Goal: Obtain resource: Download file/media

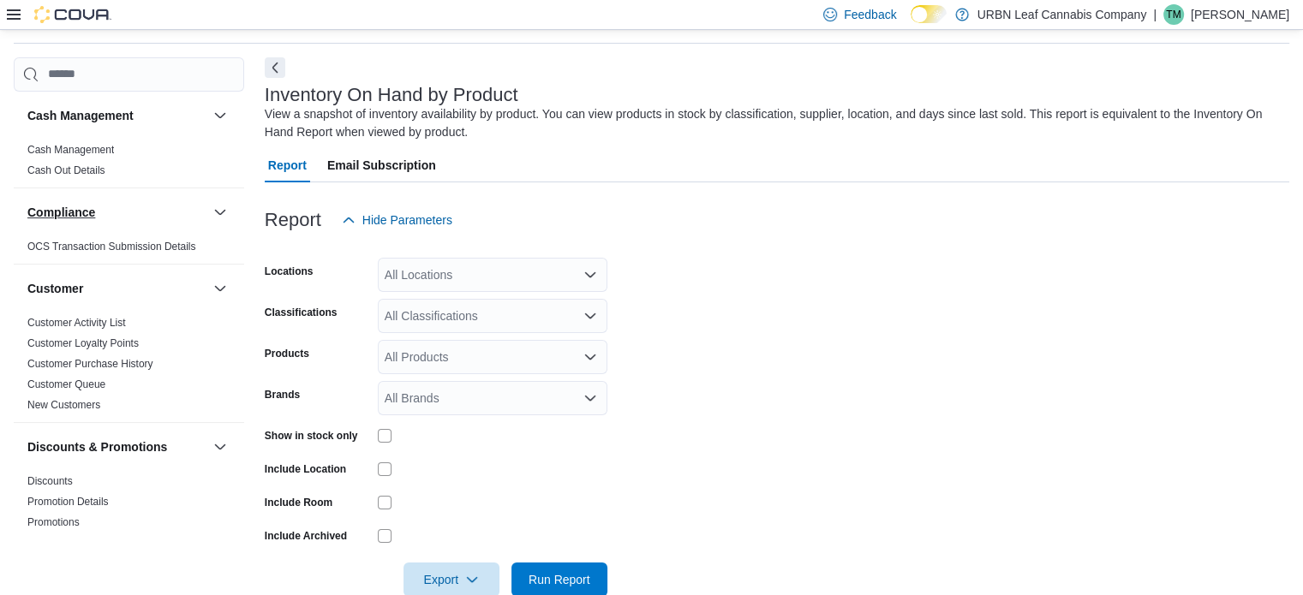
scroll to position [57, 0]
click at [447, 308] on div "All Classifications" at bounding box center [493, 314] width 230 height 34
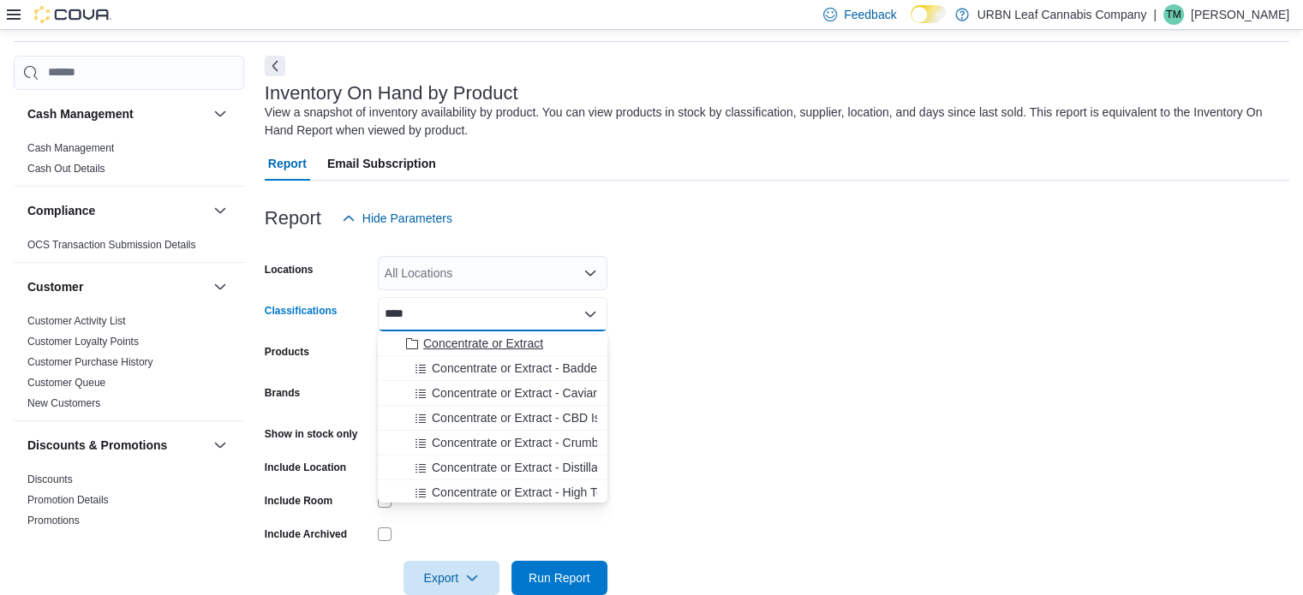
type input "****"
click at [478, 353] on button "Concentrate or Extract" at bounding box center [493, 344] width 230 height 25
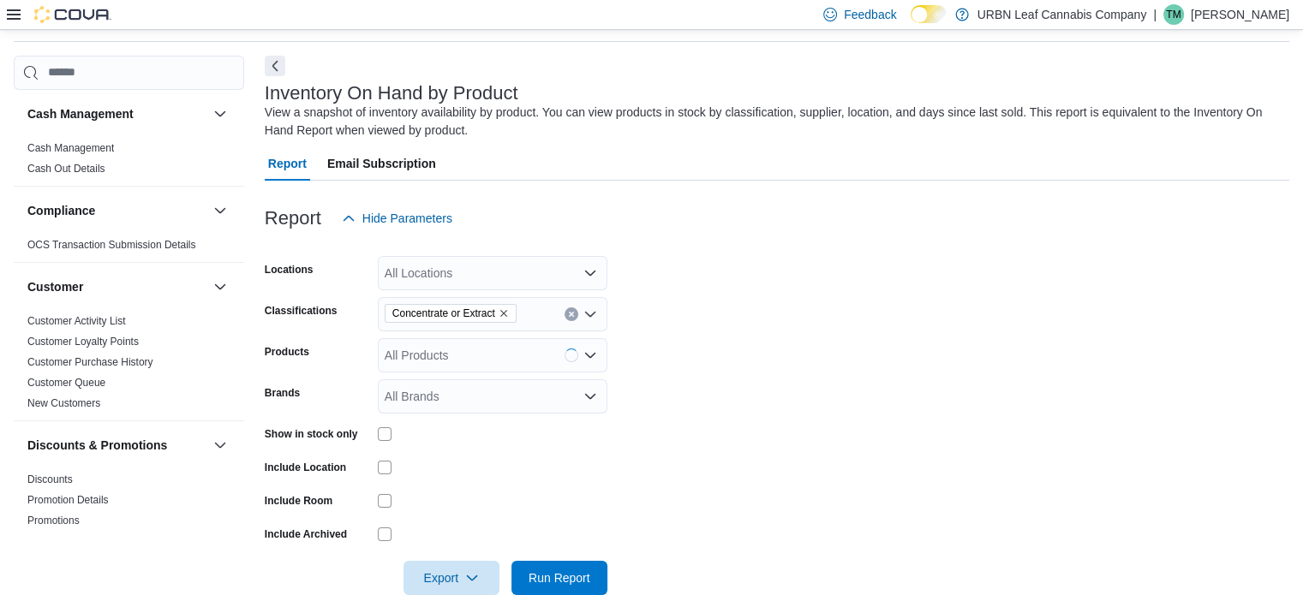
click at [820, 368] on form "Locations All Locations Classifications Concentrate or Extract Products All Pro…" at bounding box center [777, 416] width 1025 height 360
click at [14, 8] on icon at bounding box center [14, 15] width 14 height 14
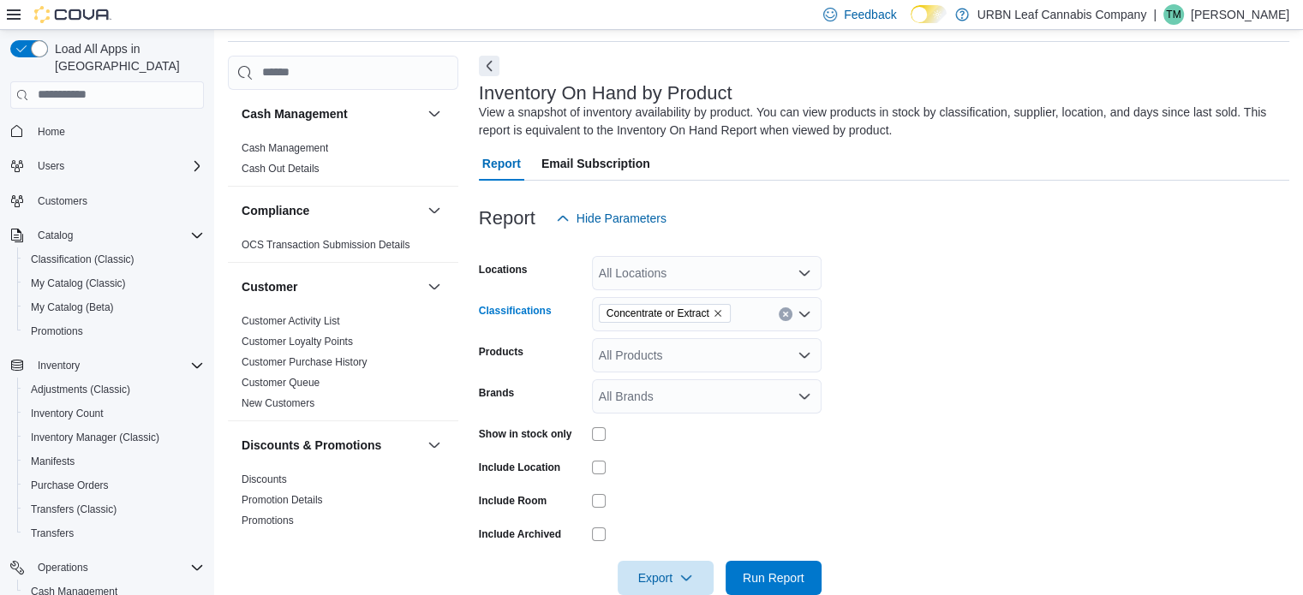
click at [722, 311] on icon "Remove Concentrate or Extract from selection in this group" at bounding box center [718, 313] width 10 height 10
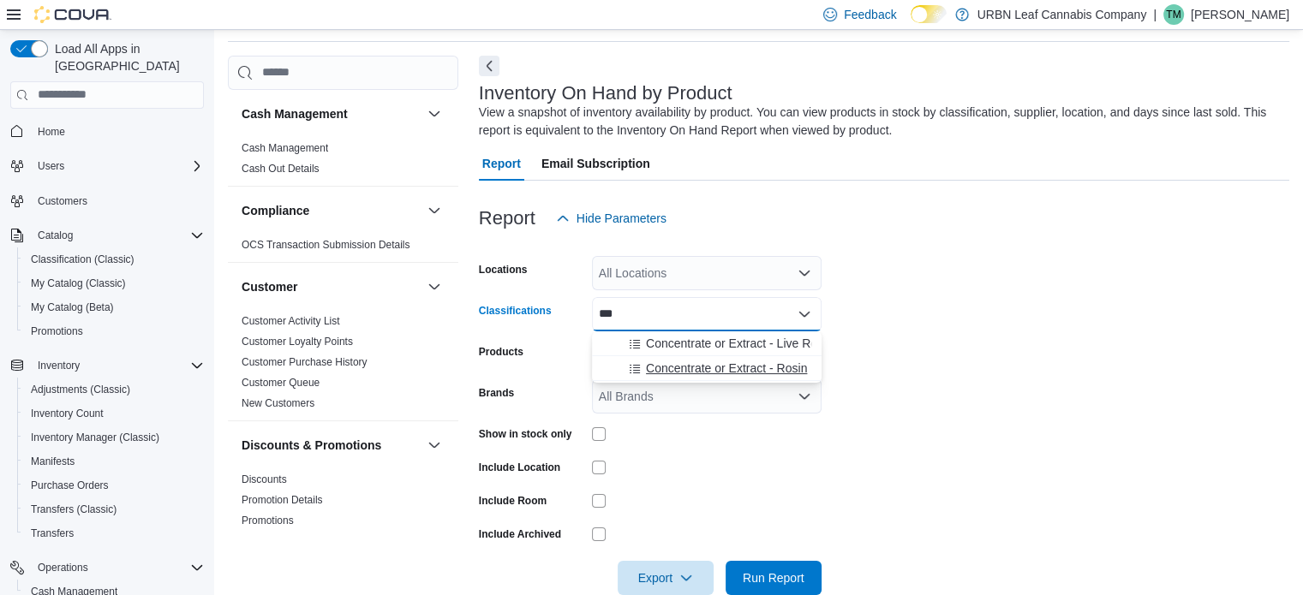
type input "***"
click at [721, 364] on span "Concentrate or Extract - Rosin" at bounding box center [726, 368] width 161 height 17
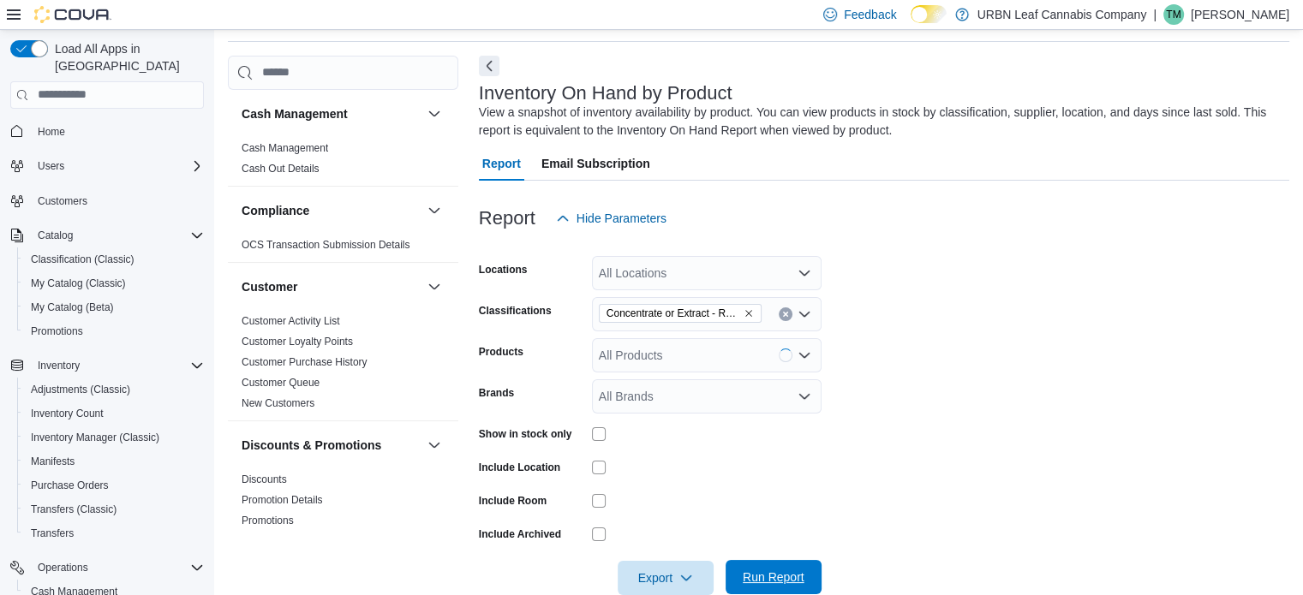
click at [766, 580] on span "Run Report" at bounding box center [774, 577] width 62 height 17
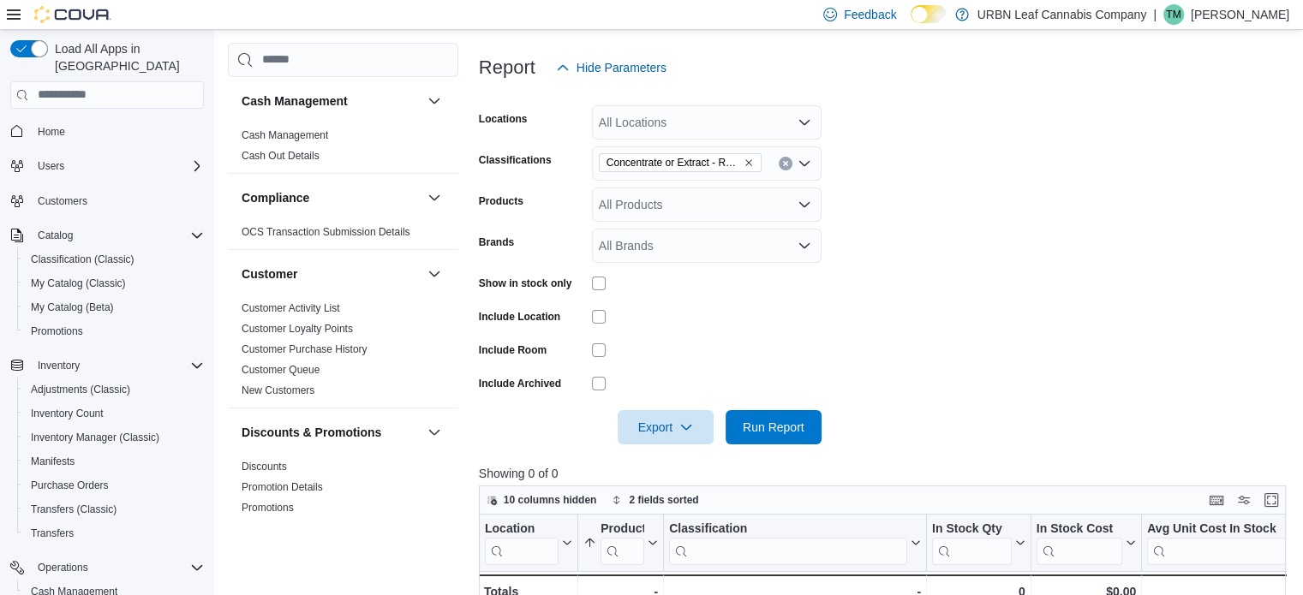
scroll to position [181, 0]
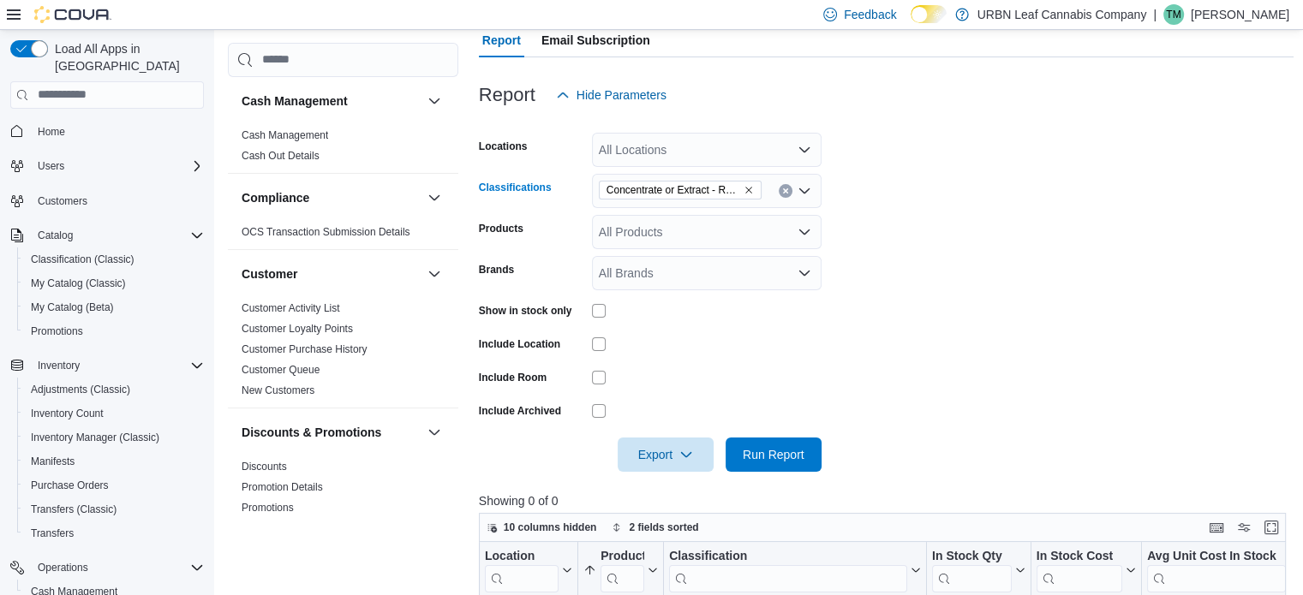
click at [749, 189] on icon "Remove Concentrate or Extract - Rosin from selection in this group" at bounding box center [748, 190] width 7 height 7
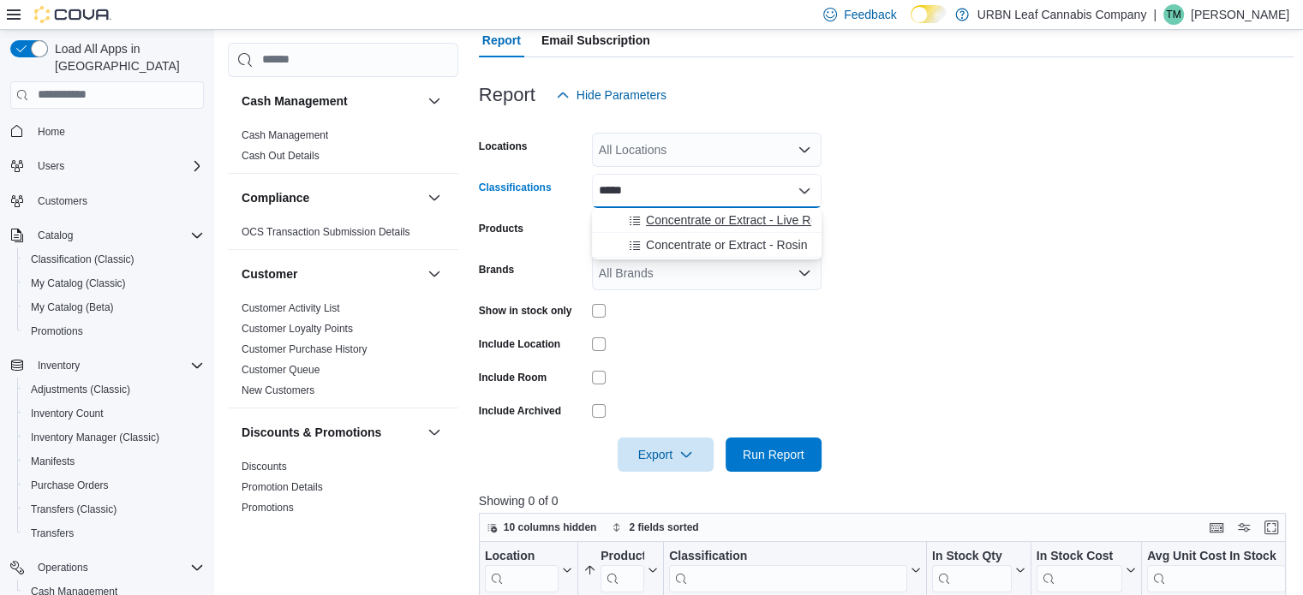
type input "*****"
click at [736, 215] on span "Concentrate or Extract - Live Rosin" at bounding box center [739, 220] width 187 height 17
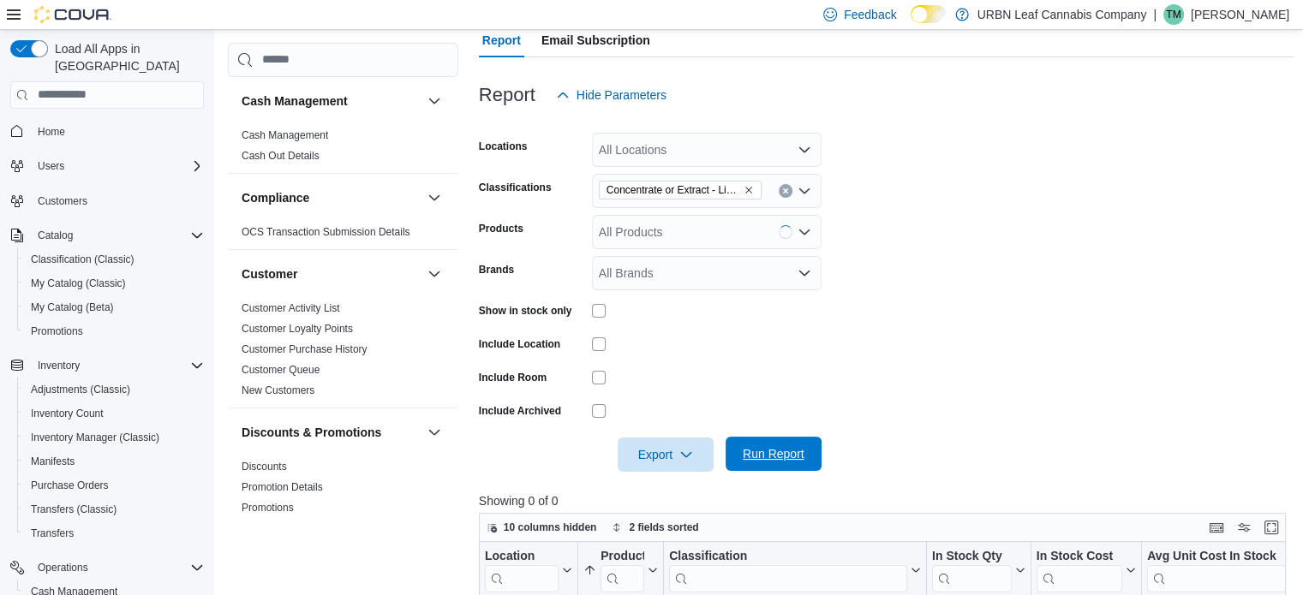
click at [787, 449] on span "Run Report" at bounding box center [774, 454] width 62 height 17
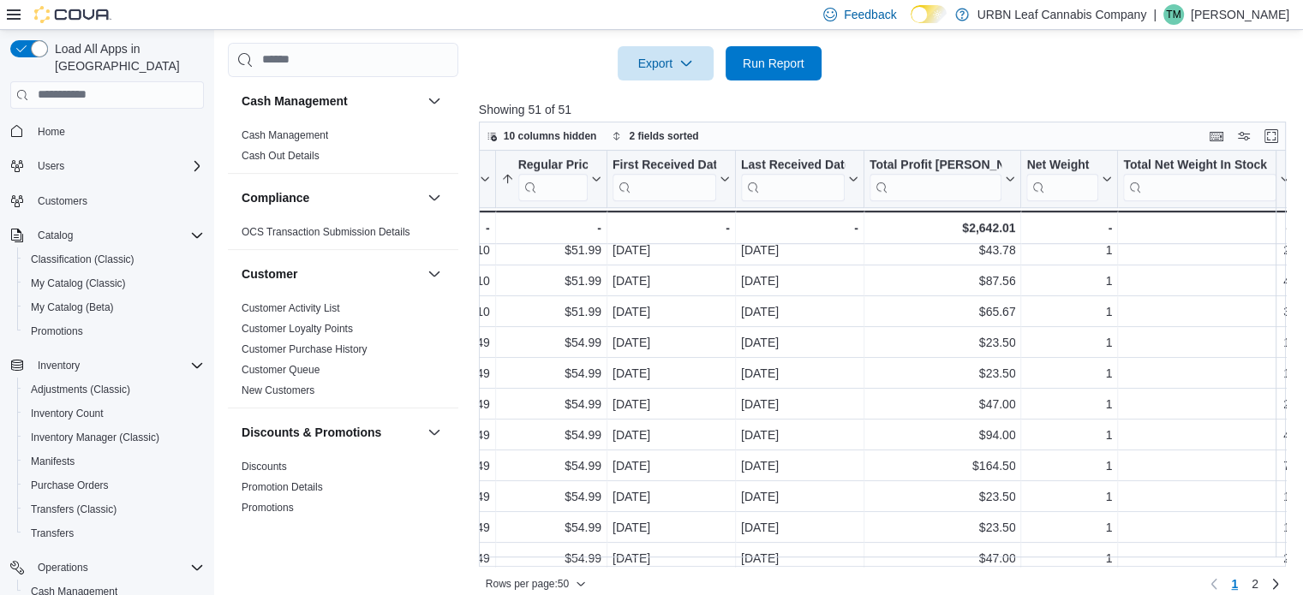
scroll to position [1213, 1067]
click at [1012, 182] on div at bounding box center [1019, 179] width 14 height 57
click at [1004, 181] on icon at bounding box center [1006, 179] width 14 height 10
click at [929, 243] on span "Sort Low-High" at bounding box center [952, 244] width 65 height 14
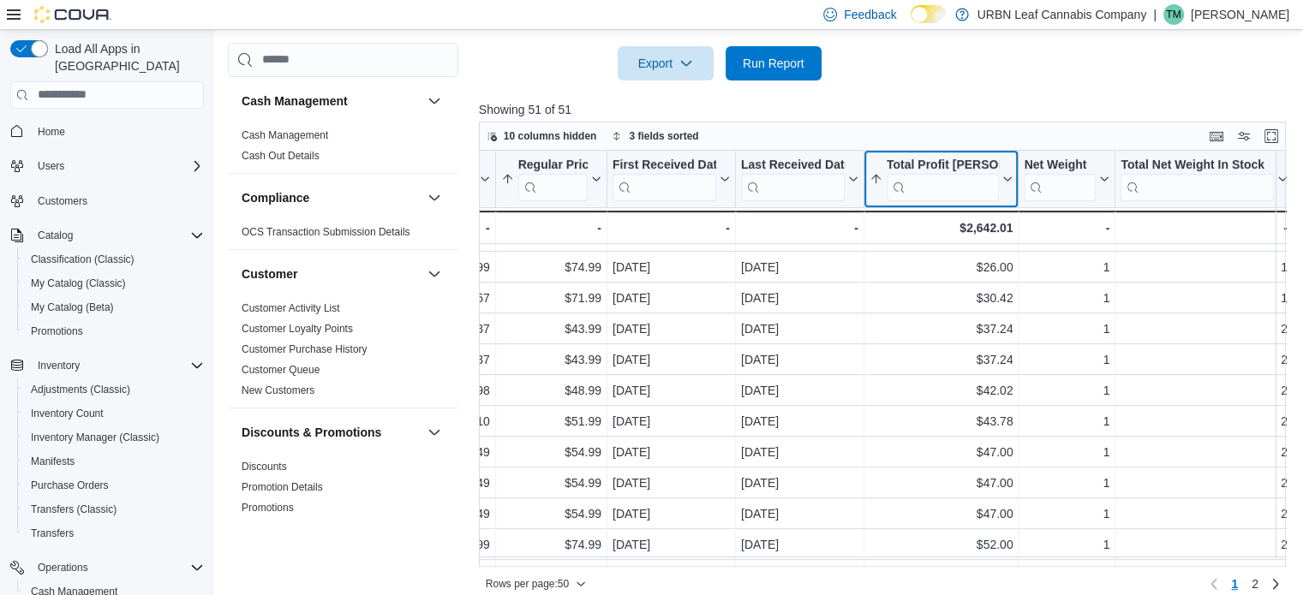
scroll to position [749, 1067]
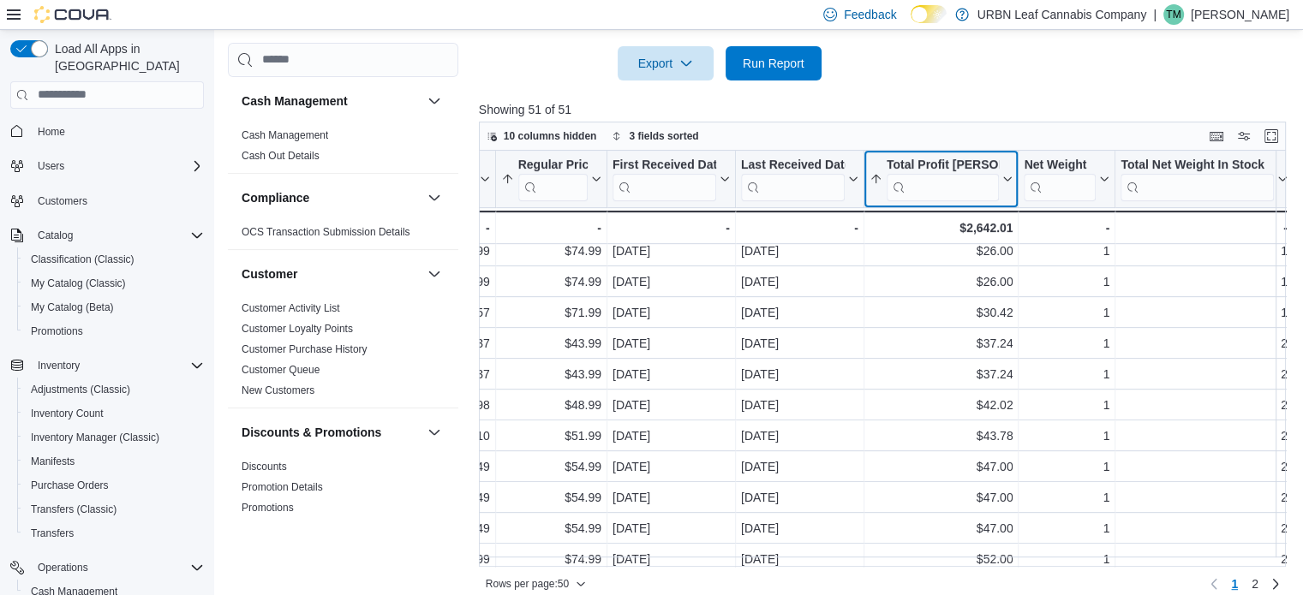
click at [1008, 187] on button "Total Profit Margin ($)" at bounding box center [942, 179] width 144 height 44
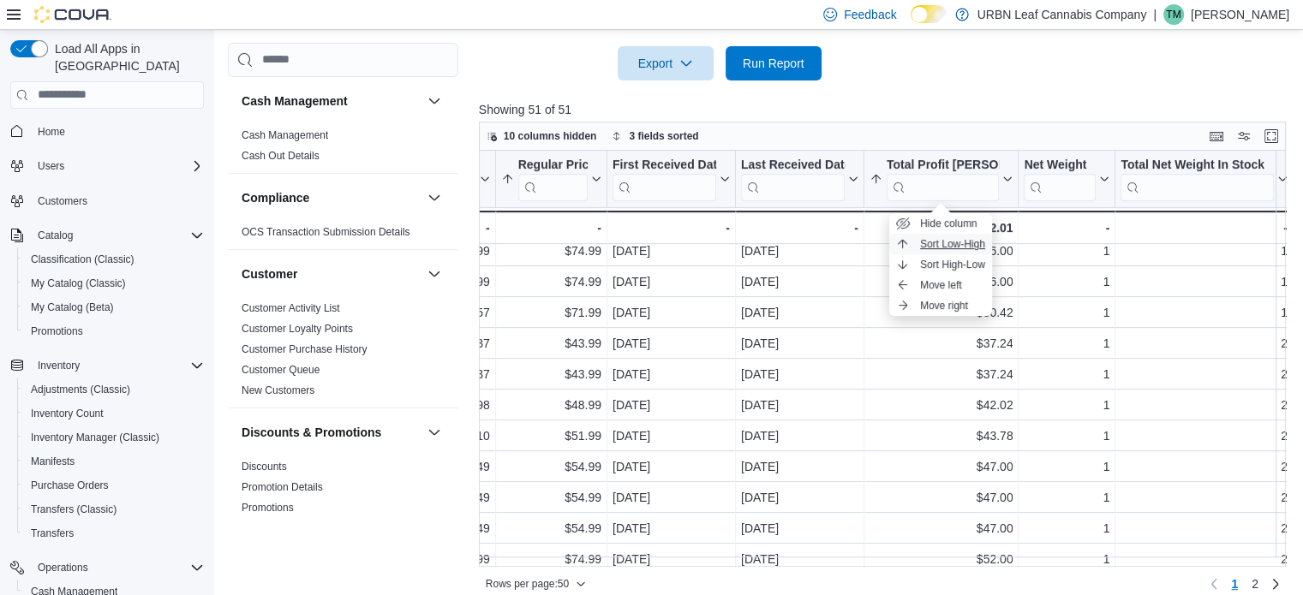
click at [959, 237] on span "Sort Low-High" at bounding box center [952, 244] width 65 height 14
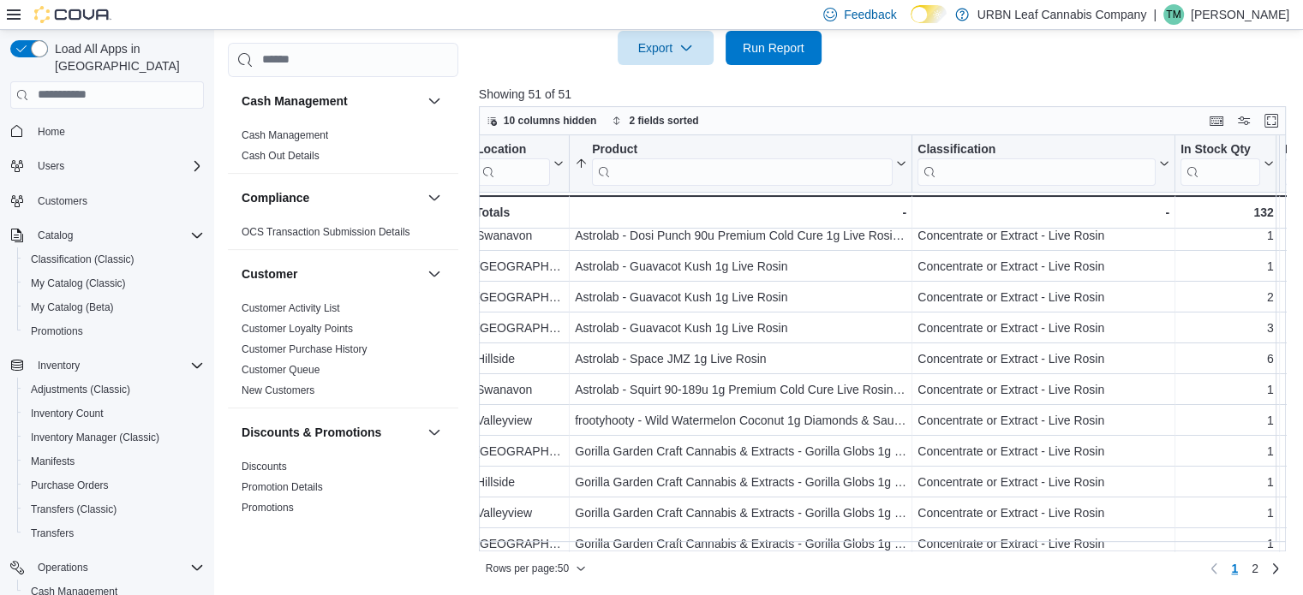
scroll to position [132, 0]
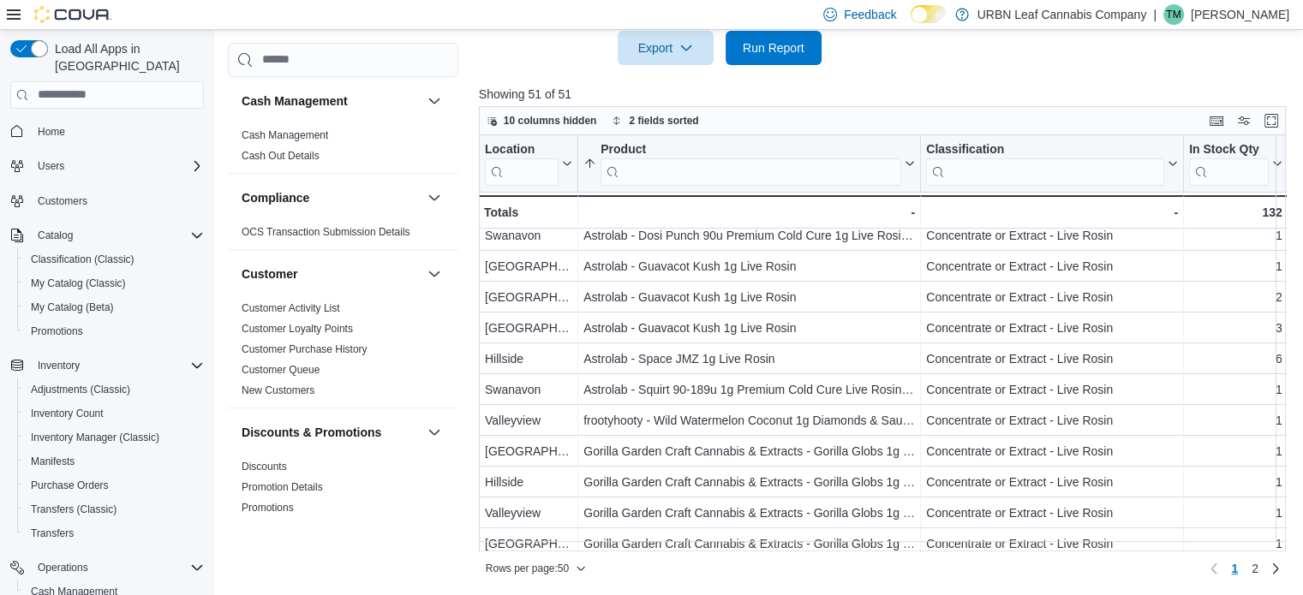
scroll to position [181, 0]
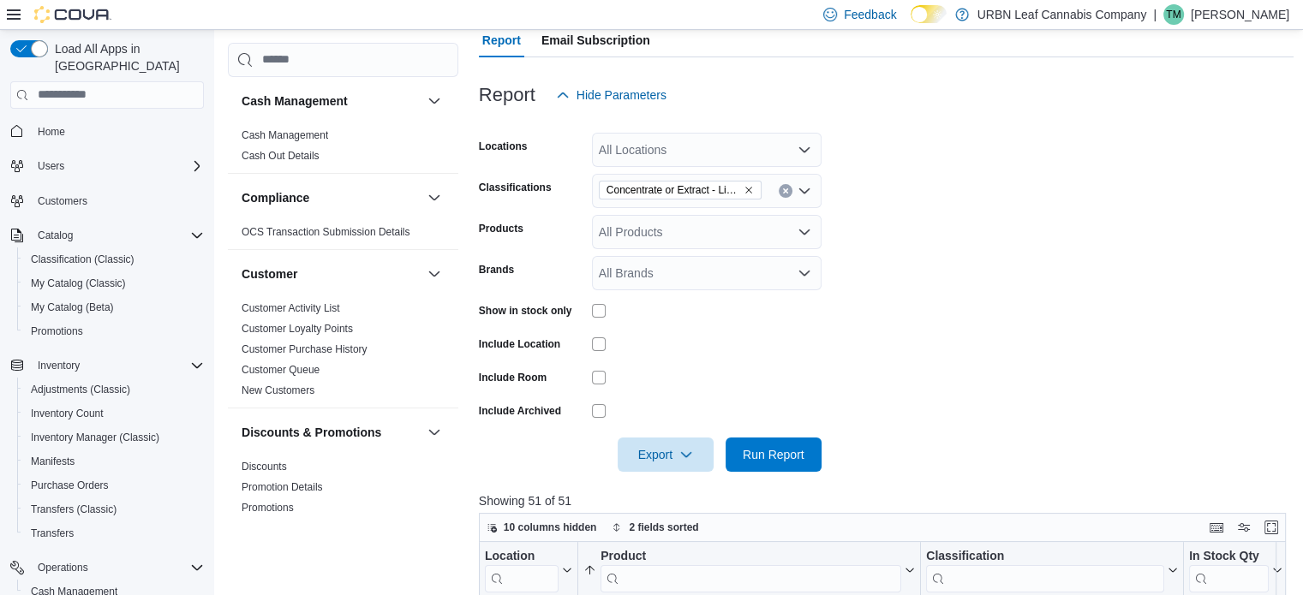
click at [751, 191] on icon "Remove Concentrate or Extract - Live Rosin from selection in this group" at bounding box center [748, 190] width 7 height 7
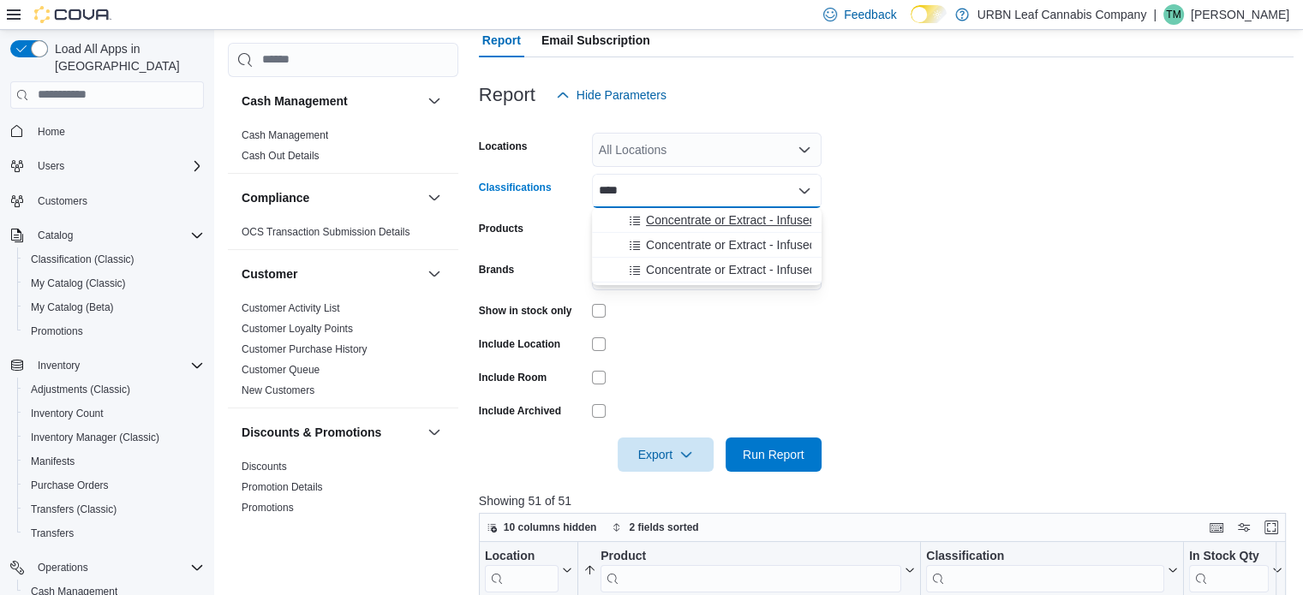
type input "****"
click at [741, 222] on span "Concentrate or Extract - Infused - Hybrid" at bounding box center [753, 220] width 215 height 17
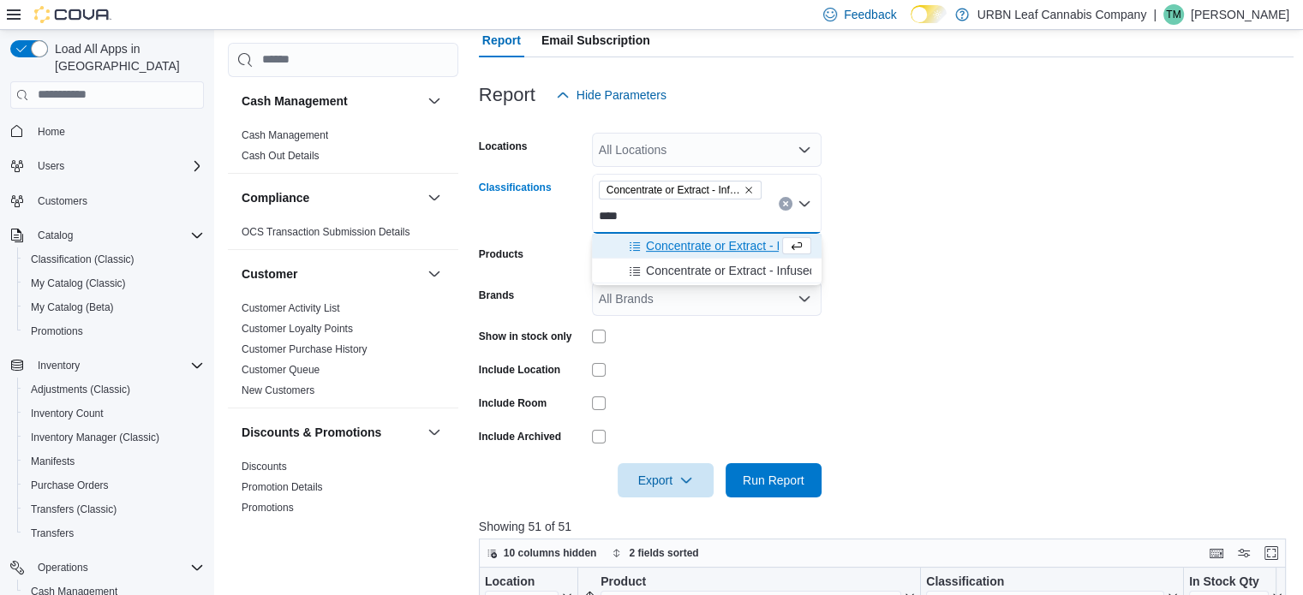
type input "****"
click at [736, 242] on span "Concentrate or Extract - Infused - Indica" at bounding box center [752, 245] width 212 height 17
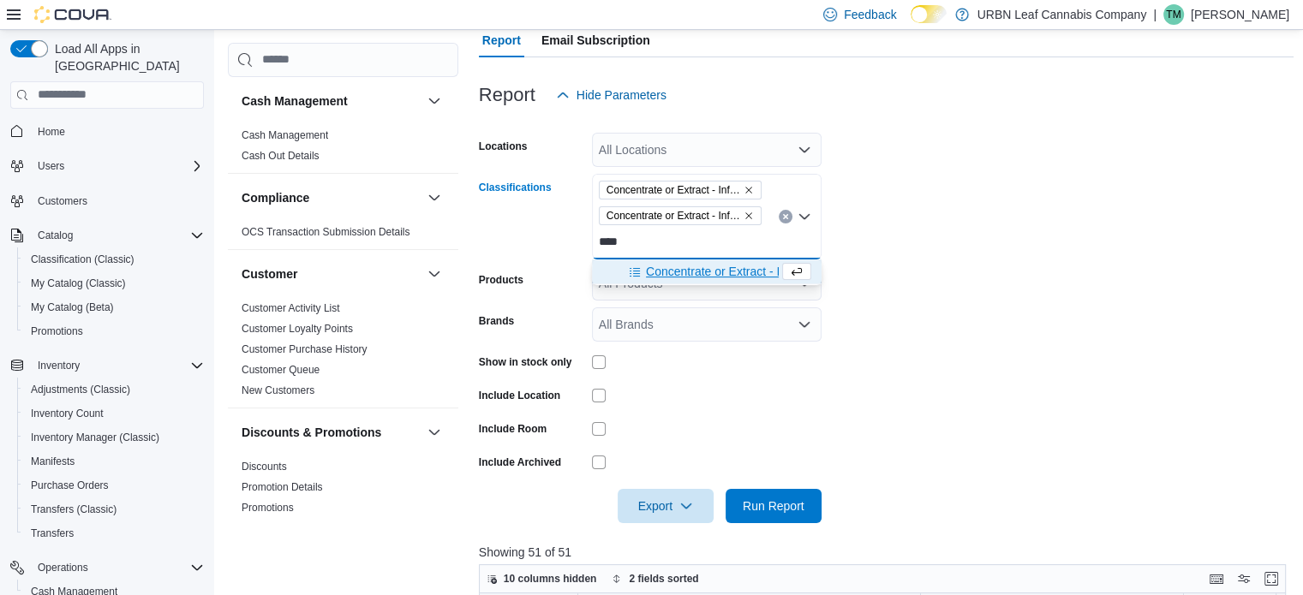
type input "****"
click at [731, 268] on span "Concentrate or Extract - Infused - Sativa" at bounding box center [753, 271] width 214 height 17
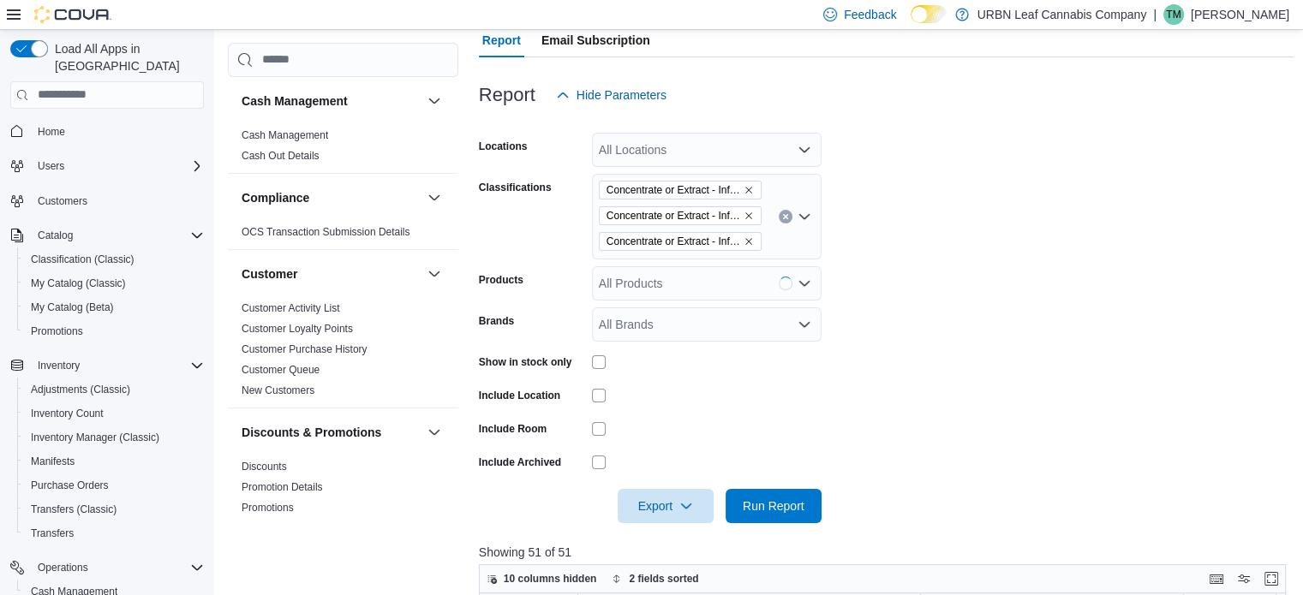
click at [977, 263] on form "Locations All Locations Classifications Concentrate or Extract - Infused - Hybr…" at bounding box center [887, 317] width 816 height 411
click at [682, 493] on span "Export" at bounding box center [665, 505] width 75 height 34
click at [672, 394] on span "Export to Excel" at bounding box center [668, 401] width 77 height 14
click at [780, 218] on button "Clear input" at bounding box center [786, 217] width 14 height 14
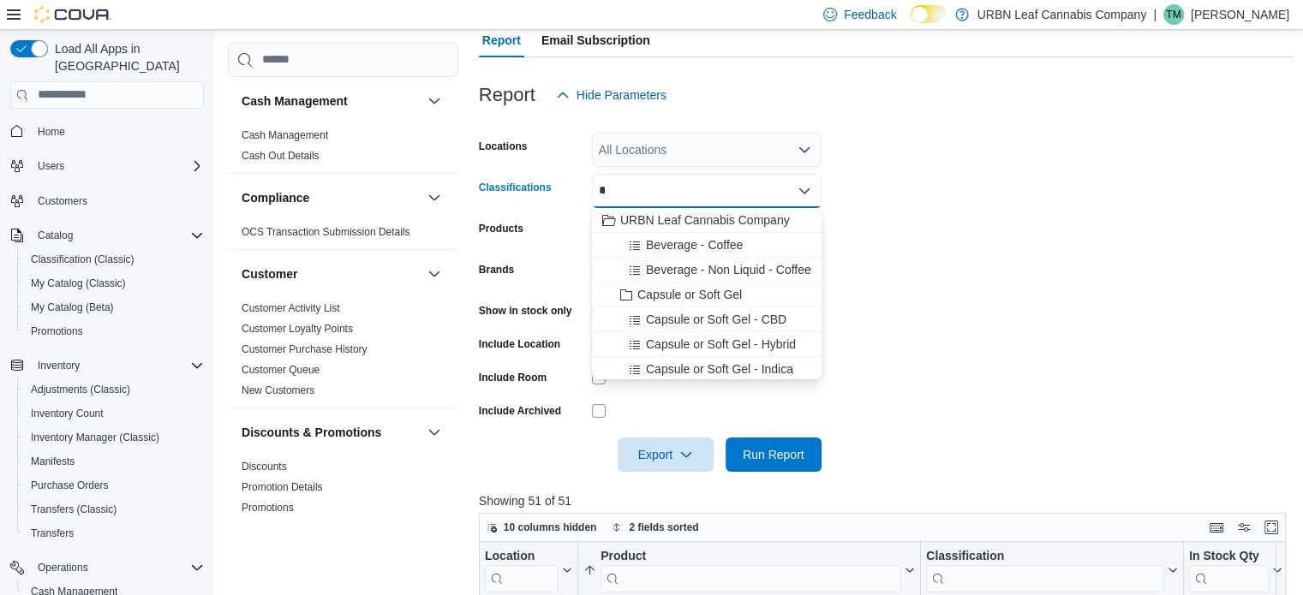
type input "*"
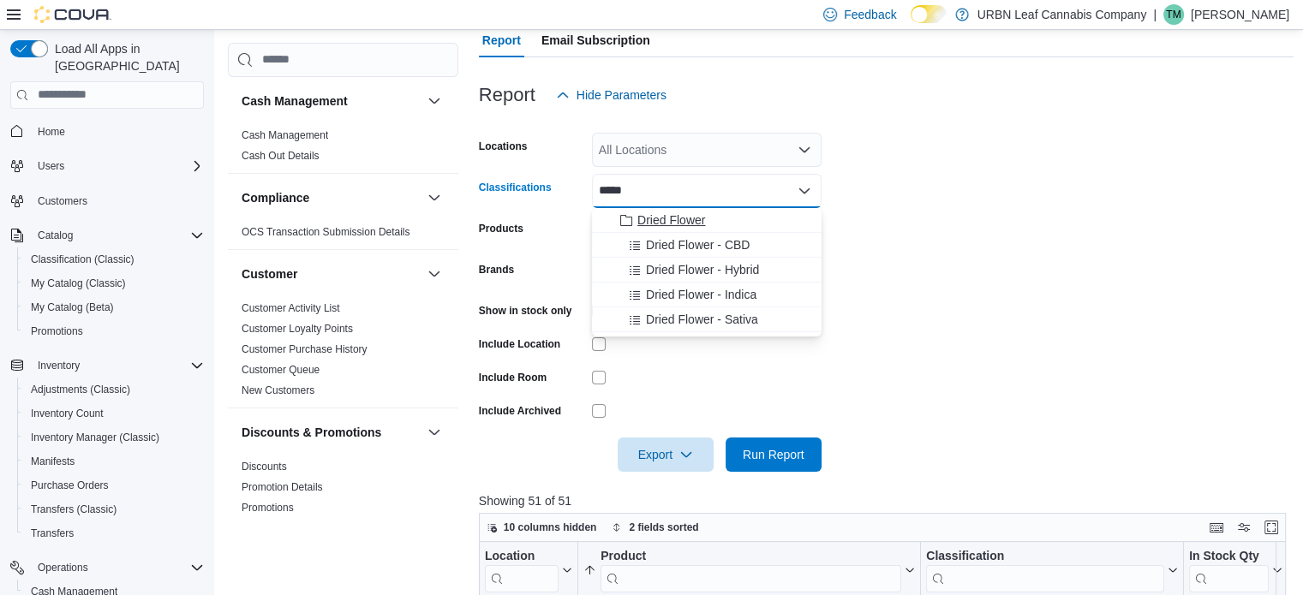
type input "*****"
click at [685, 209] on button "Dried Flower" at bounding box center [707, 220] width 230 height 25
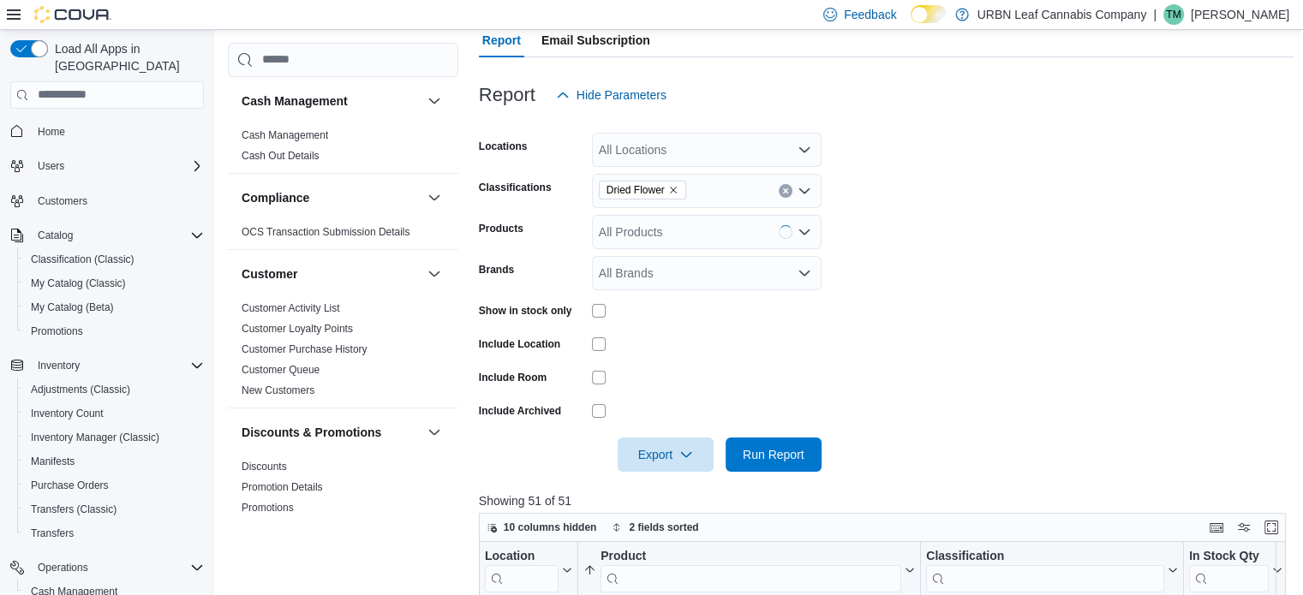
click at [961, 257] on form "Locations All Locations Classifications Dried Flower Products All Products Bran…" at bounding box center [887, 292] width 816 height 360
click at [705, 218] on div "All Products" at bounding box center [707, 232] width 230 height 34
click at [1042, 224] on form "Locations All Locations Classifications Dried Flower Products *** Brands All Br…" at bounding box center [887, 292] width 816 height 360
click at [716, 225] on div "***" at bounding box center [707, 232] width 230 height 34
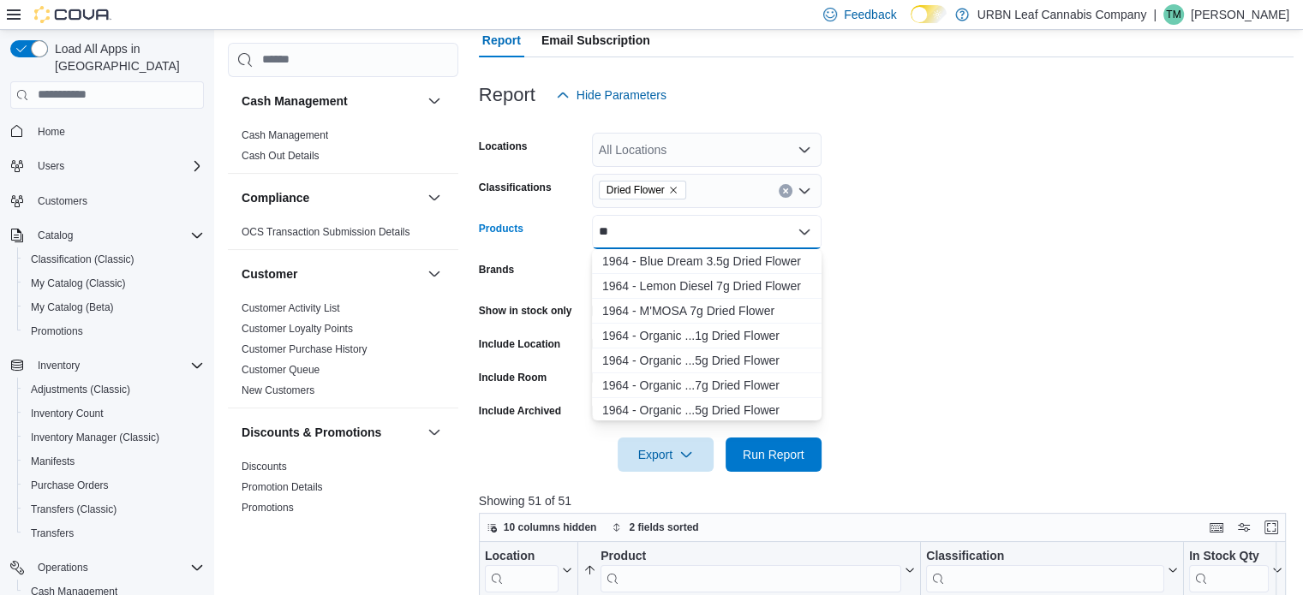
type input "*"
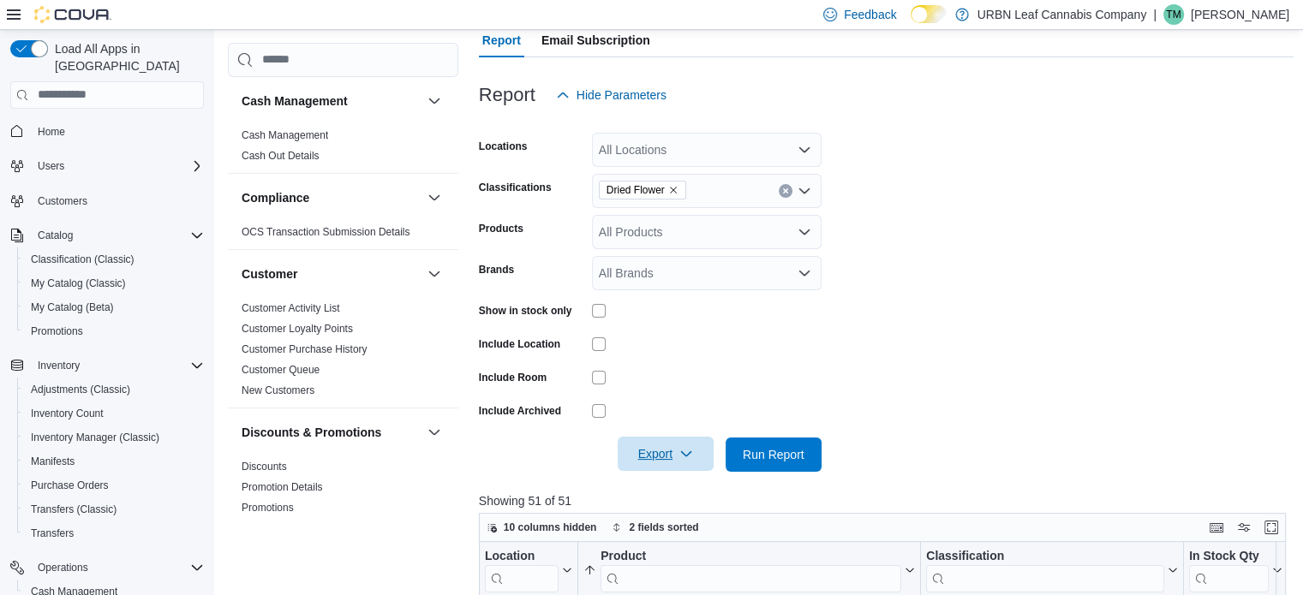
click at [652, 452] on span "Export" at bounding box center [665, 454] width 75 height 34
click at [672, 340] on button "Export to Excel" at bounding box center [668, 349] width 98 height 34
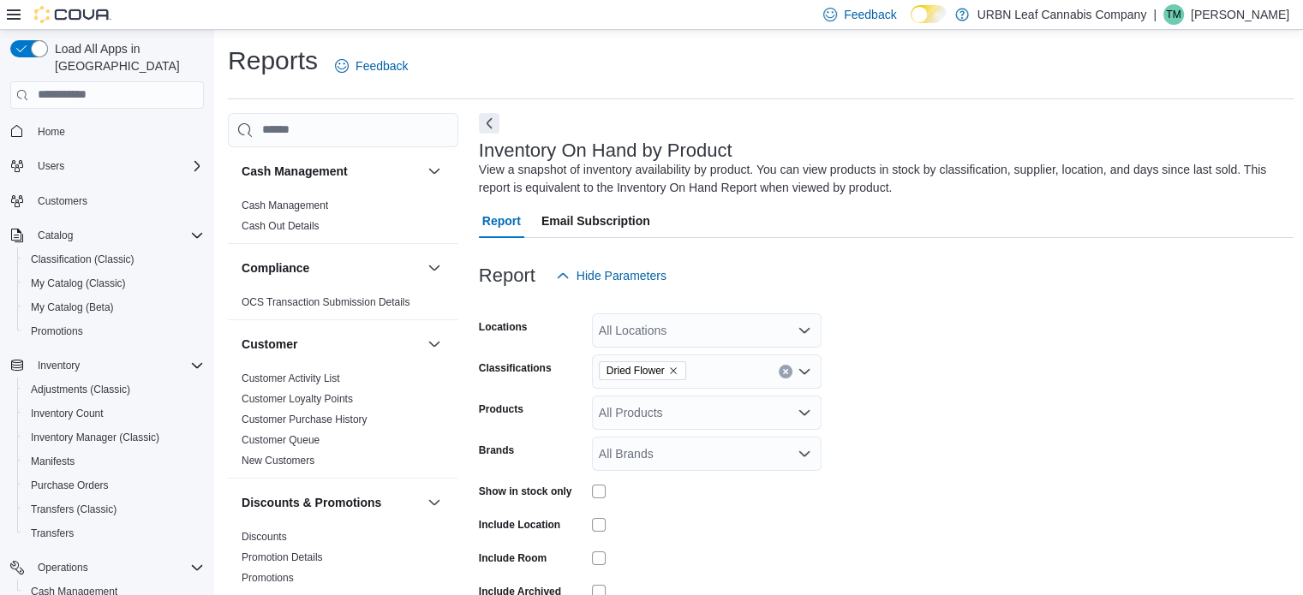
click at [679, 368] on span "Dried Flower" at bounding box center [642, 371] width 87 height 19
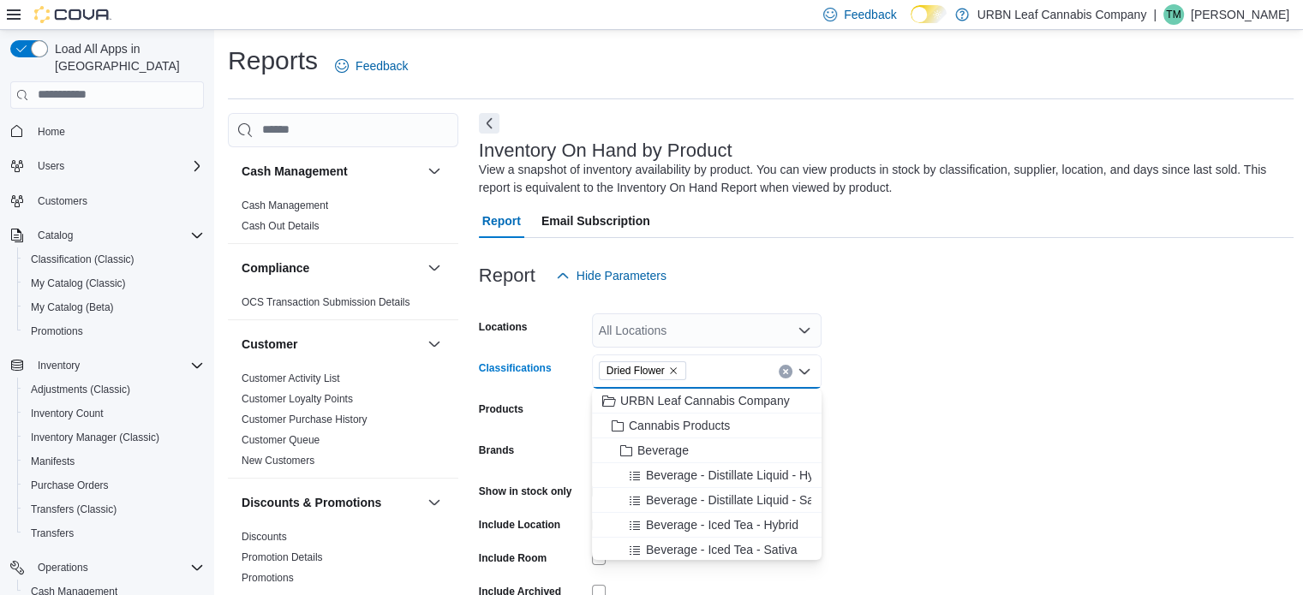
click at [679, 370] on icon "Remove Dried Flower from selection in this group" at bounding box center [673, 371] width 10 height 10
click at [679, 334] on div "All Locations" at bounding box center [707, 331] width 230 height 34
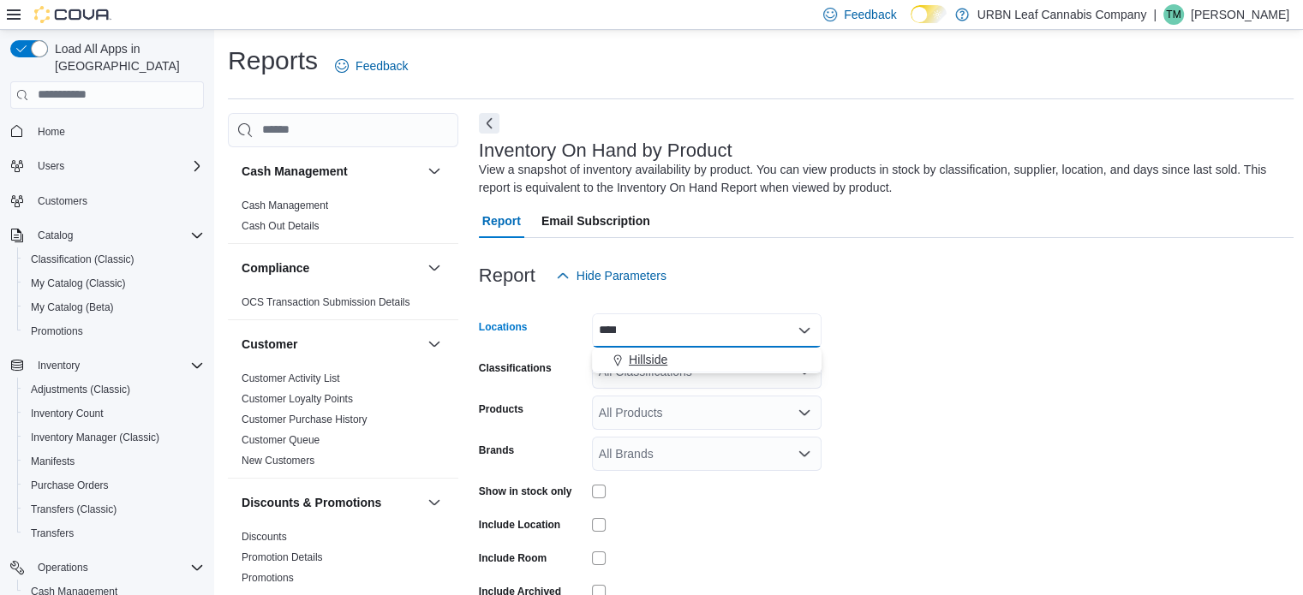
type input "****"
click at [674, 365] on div "Hillside" at bounding box center [706, 359] width 209 height 17
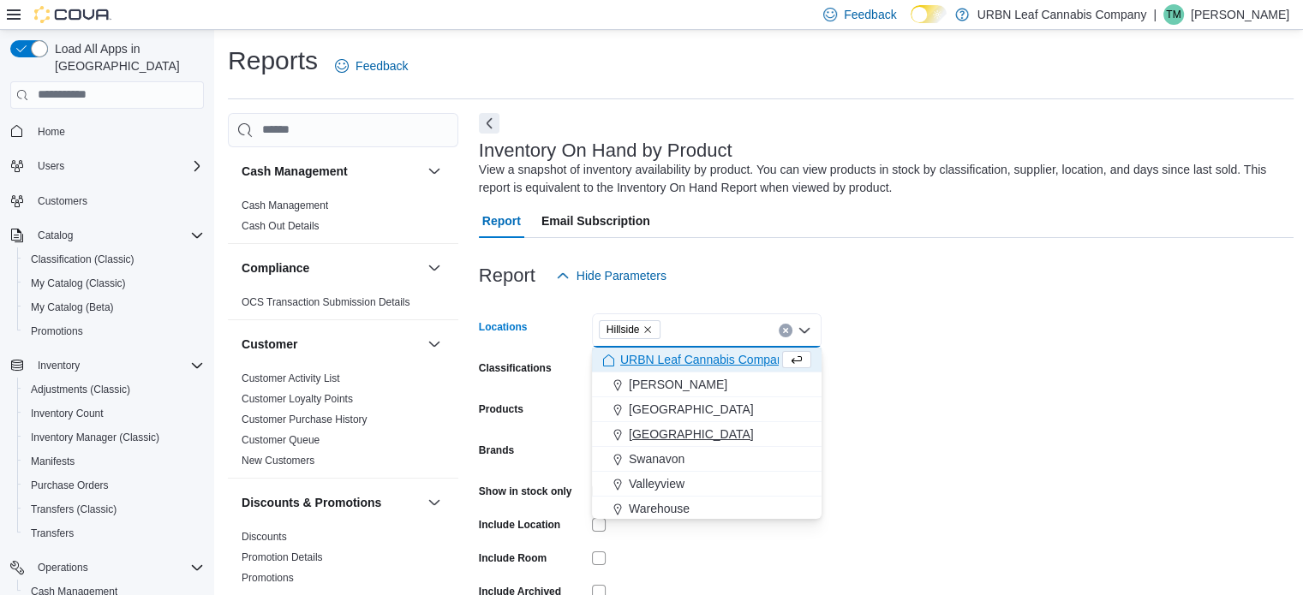
scroll to position [127, 0]
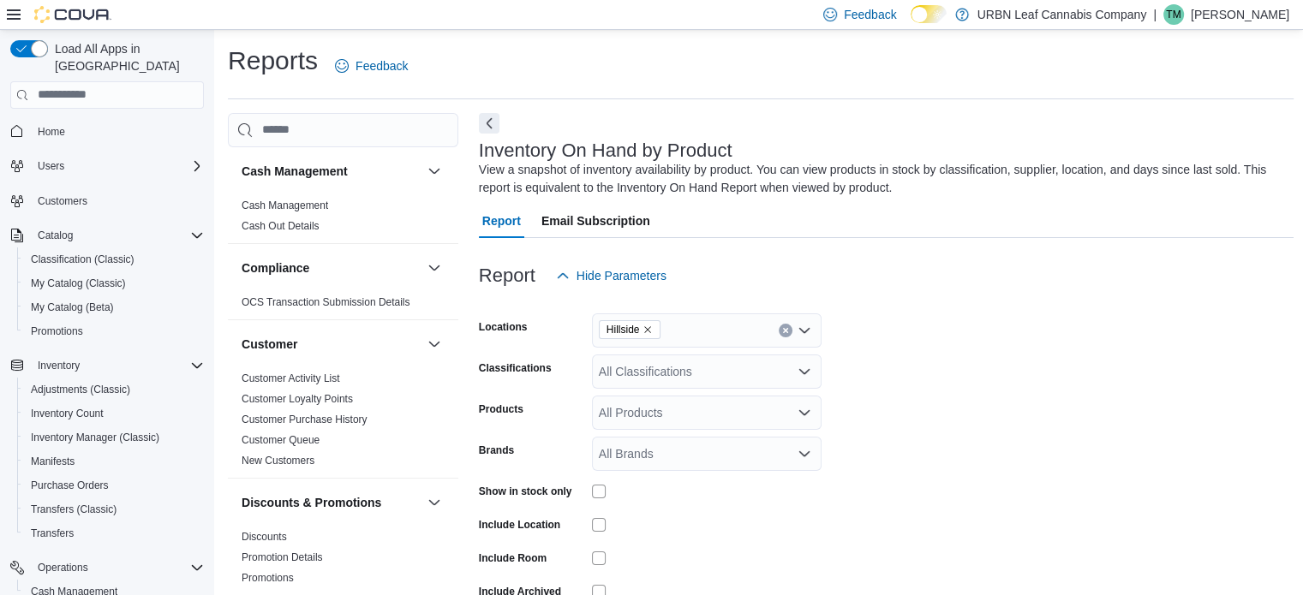
click at [894, 457] on form "Locations Hillside Classifications All Classifications Products All Products Br…" at bounding box center [887, 473] width 816 height 360
click at [716, 370] on div "All Classifications" at bounding box center [707, 372] width 230 height 34
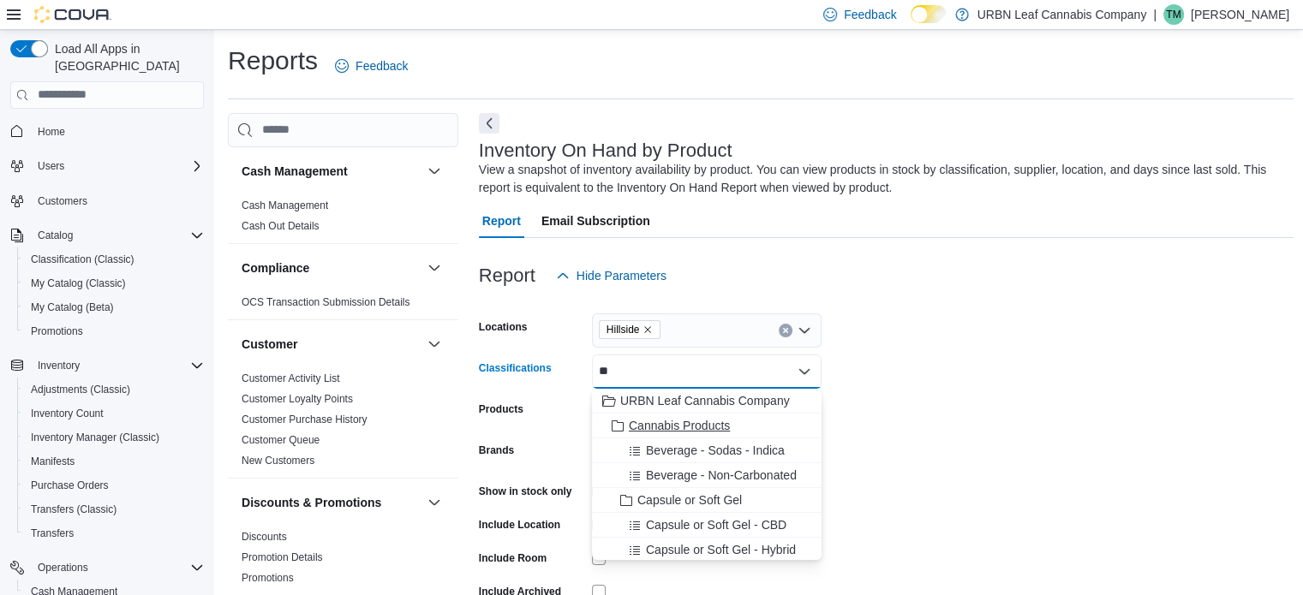
type input "**"
click at [690, 417] on span "Cannabis Products" at bounding box center [679, 425] width 101 height 17
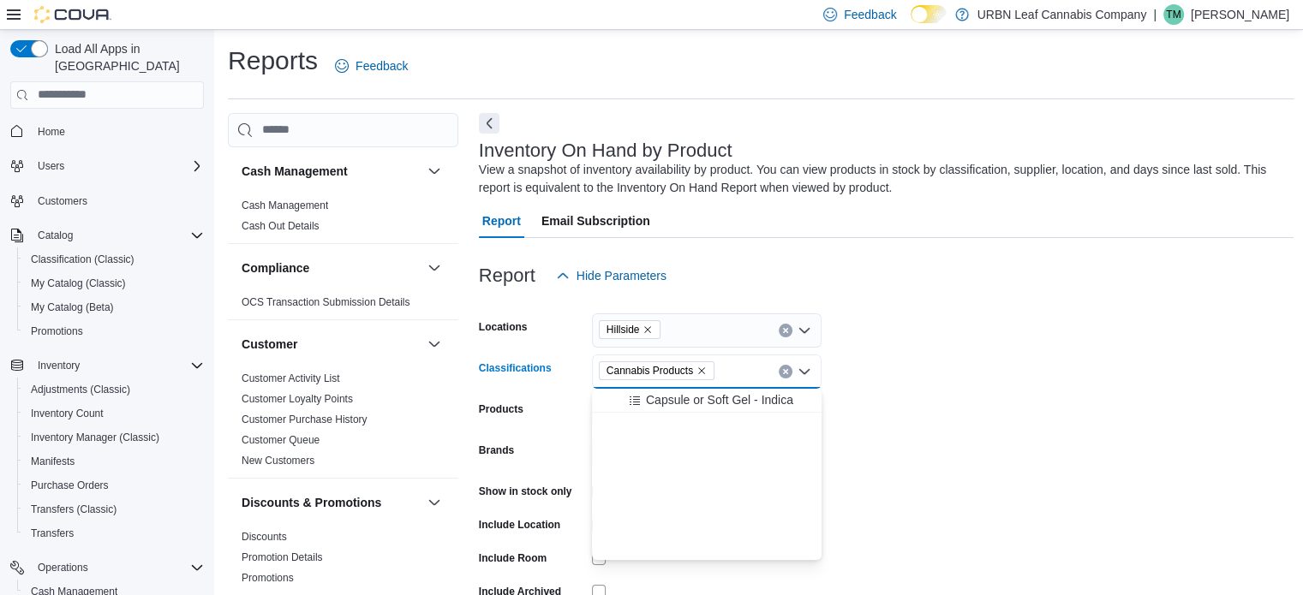
click at [883, 458] on form "Locations Hillside Classifications Cannabis Products Combo box. Selected. Canna…" at bounding box center [887, 473] width 816 height 360
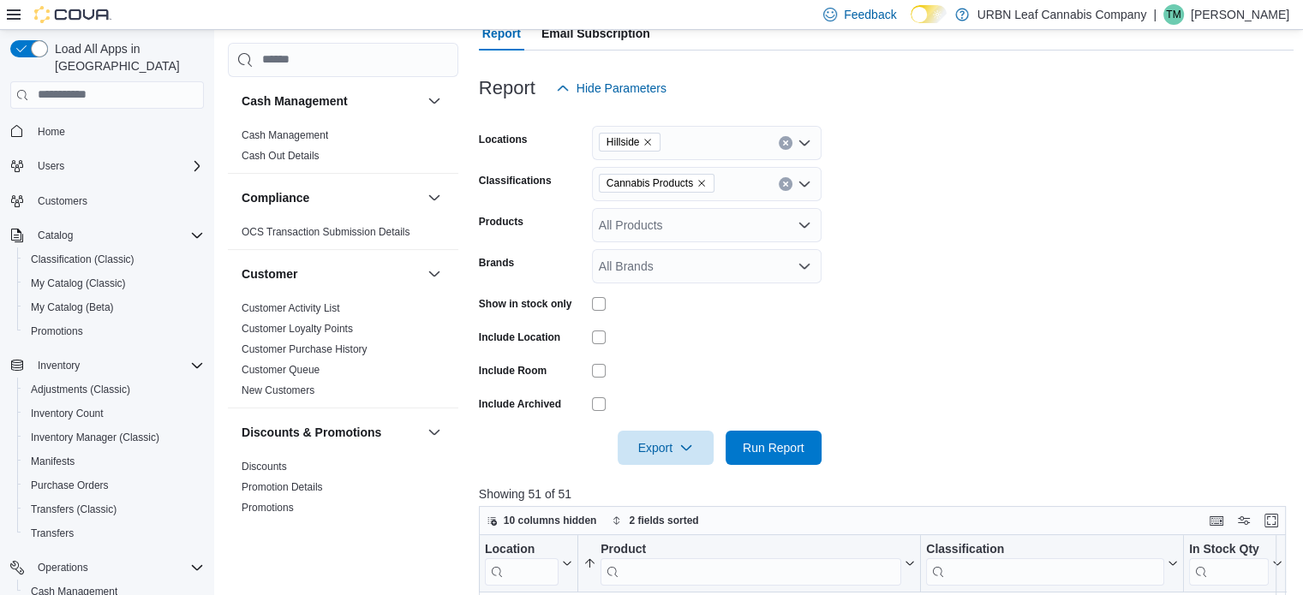
scroll to position [199, 0]
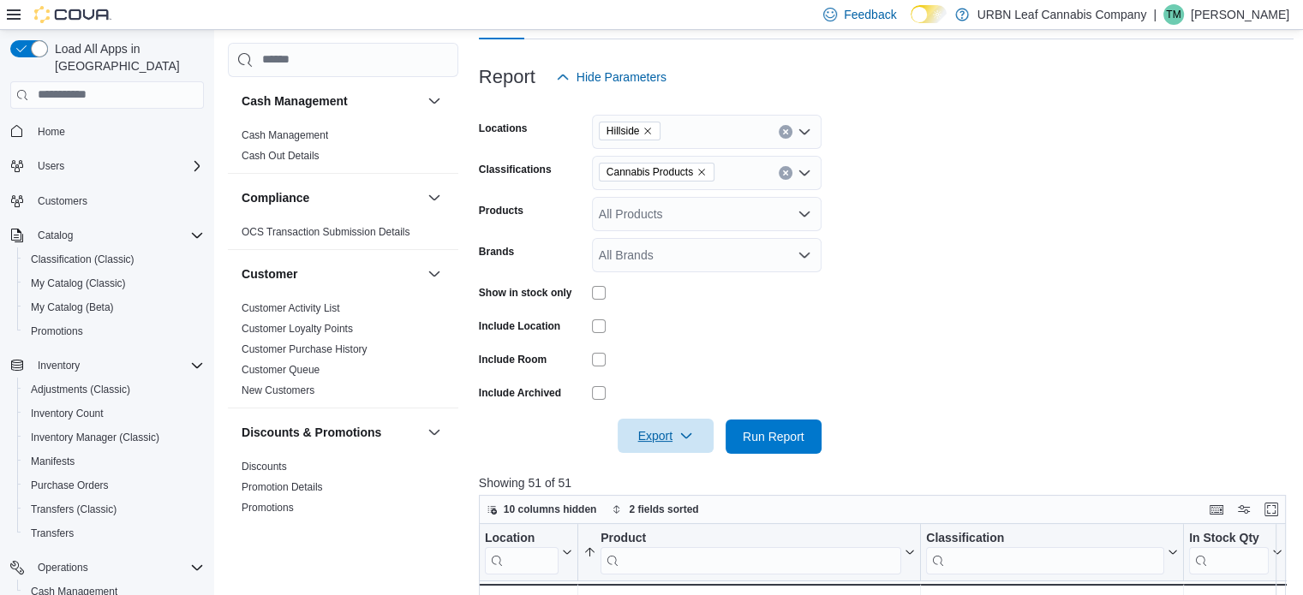
click at [668, 425] on span "Export" at bounding box center [665, 436] width 75 height 34
click at [649, 469] on span "Export to Excel" at bounding box center [668, 471] width 77 height 14
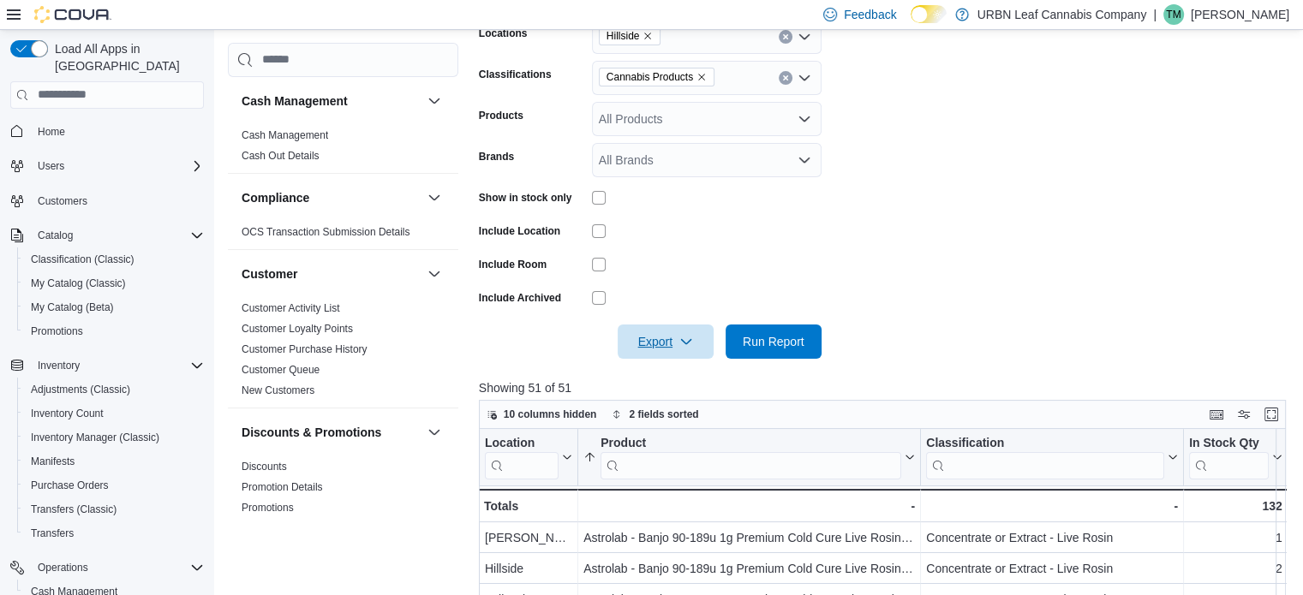
scroll to position [270, 0]
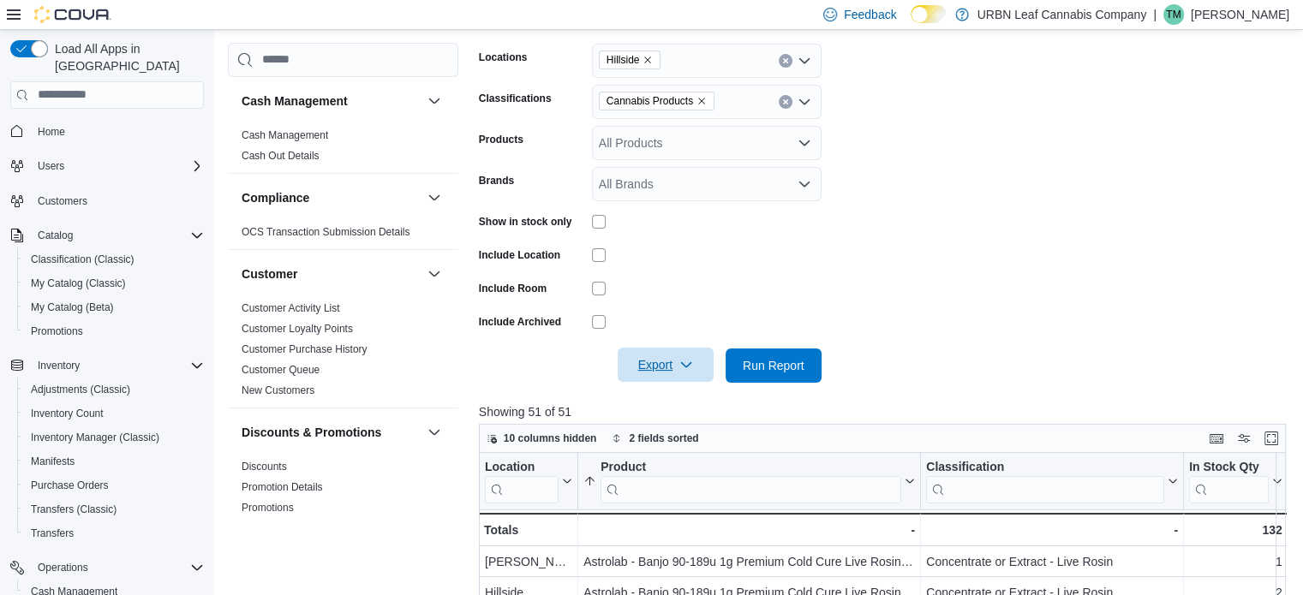
click at [685, 361] on icon "button" at bounding box center [686, 365] width 14 height 14
click at [676, 386] on button "Export to Excel" at bounding box center [668, 400] width 98 height 34
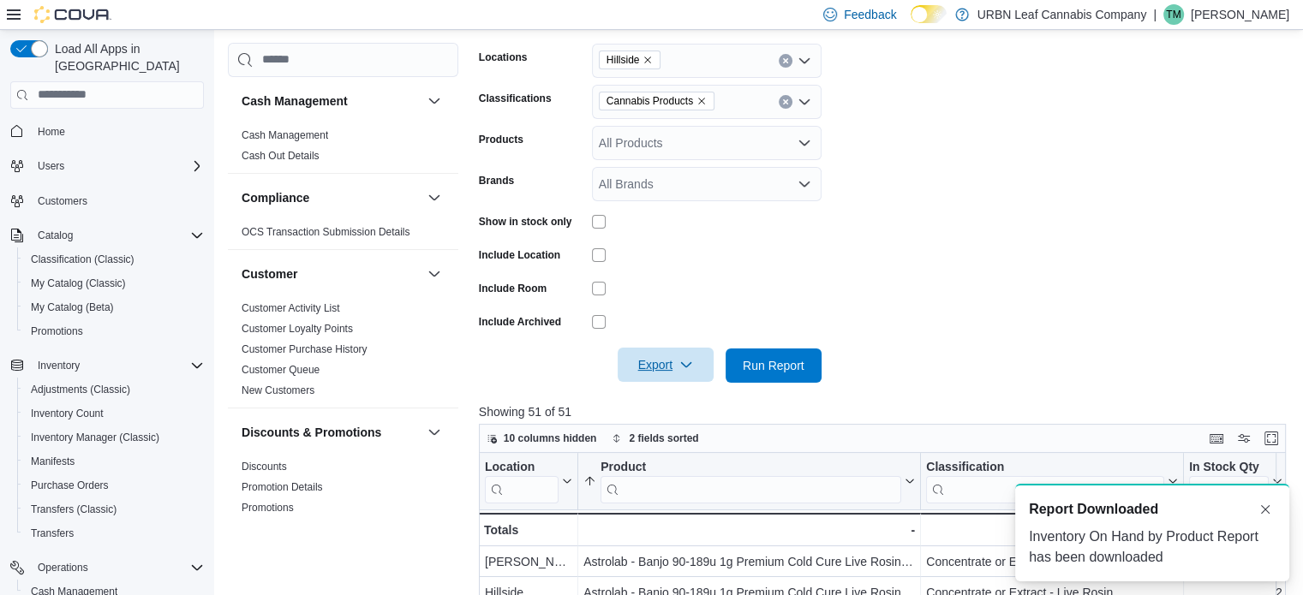
scroll to position [0, 0]
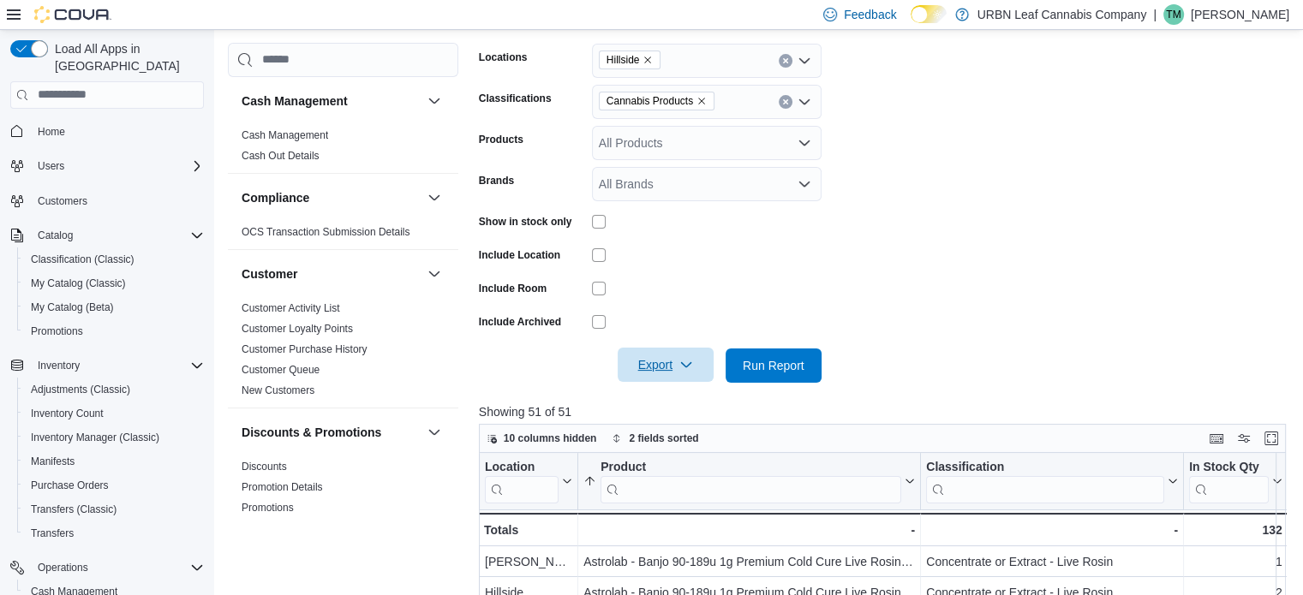
click at [1203, 82] on form "Locations Hillside Classifications Cannabis Products Products All Products Bran…" at bounding box center [887, 203] width 816 height 360
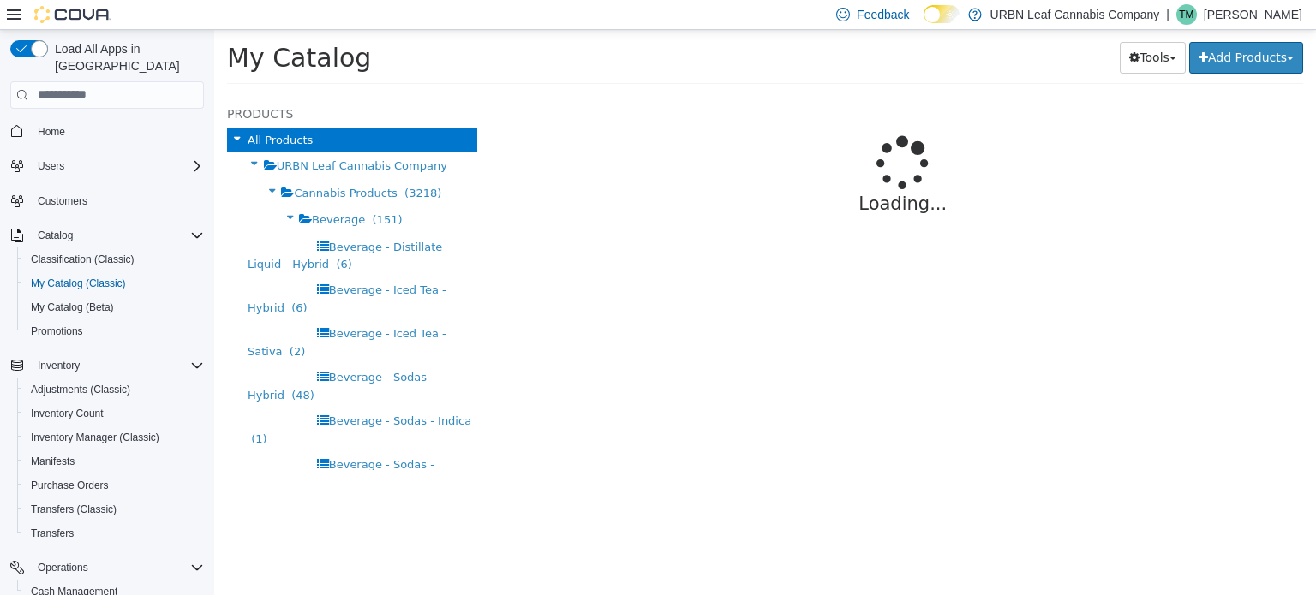
select select "**********"
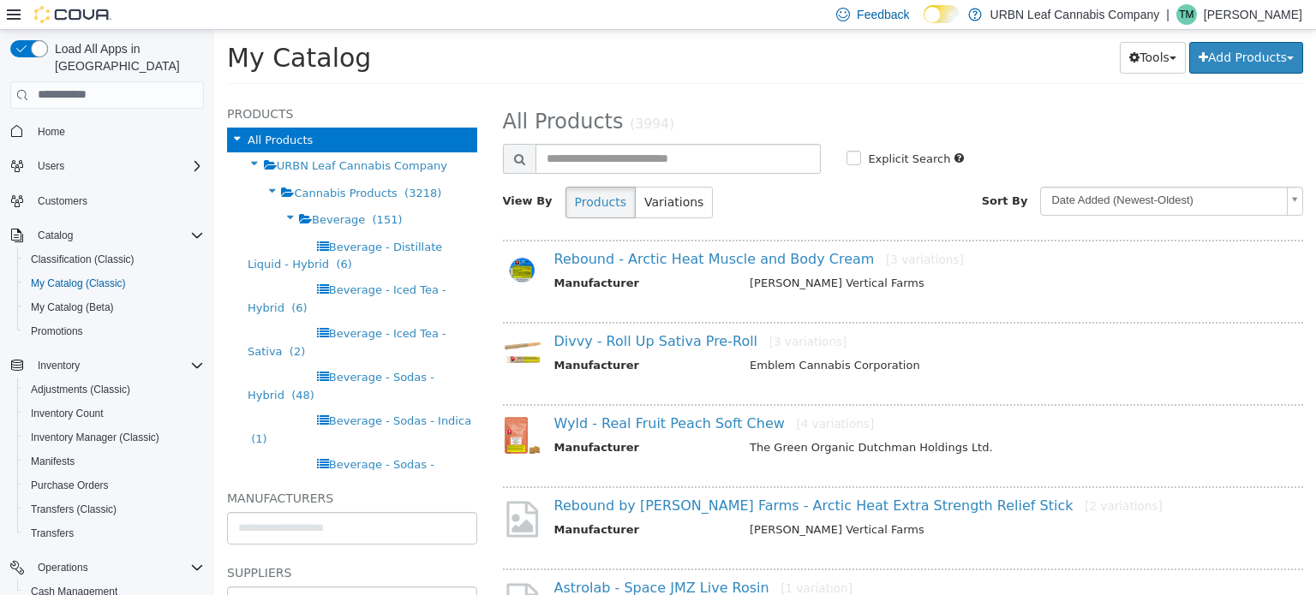
click at [14, 13] on icon at bounding box center [14, 15] width 14 height 14
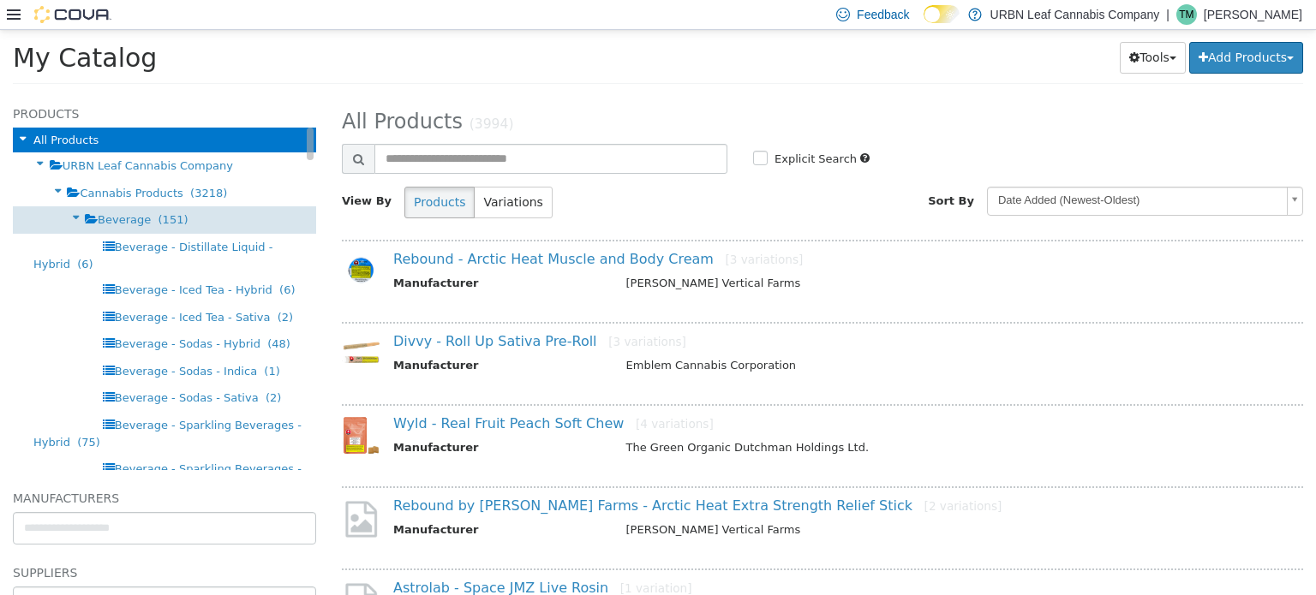
click at [57, 215] on div "Beverage (151)" at bounding box center [164, 219] width 303 height 27
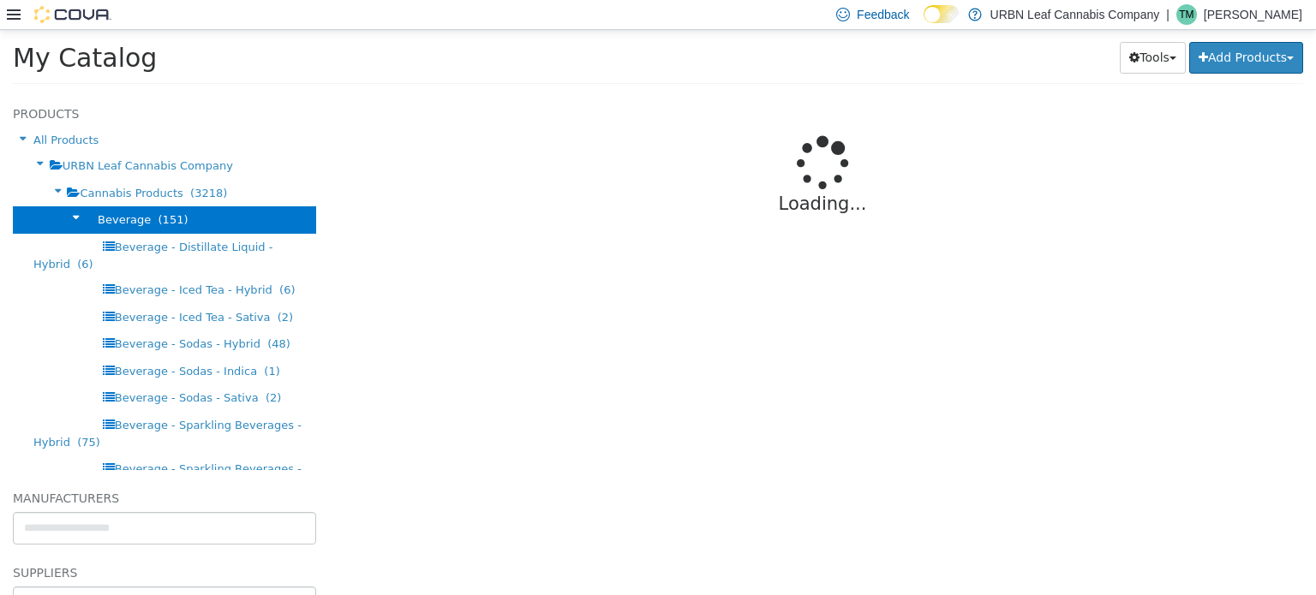
select select "**********"
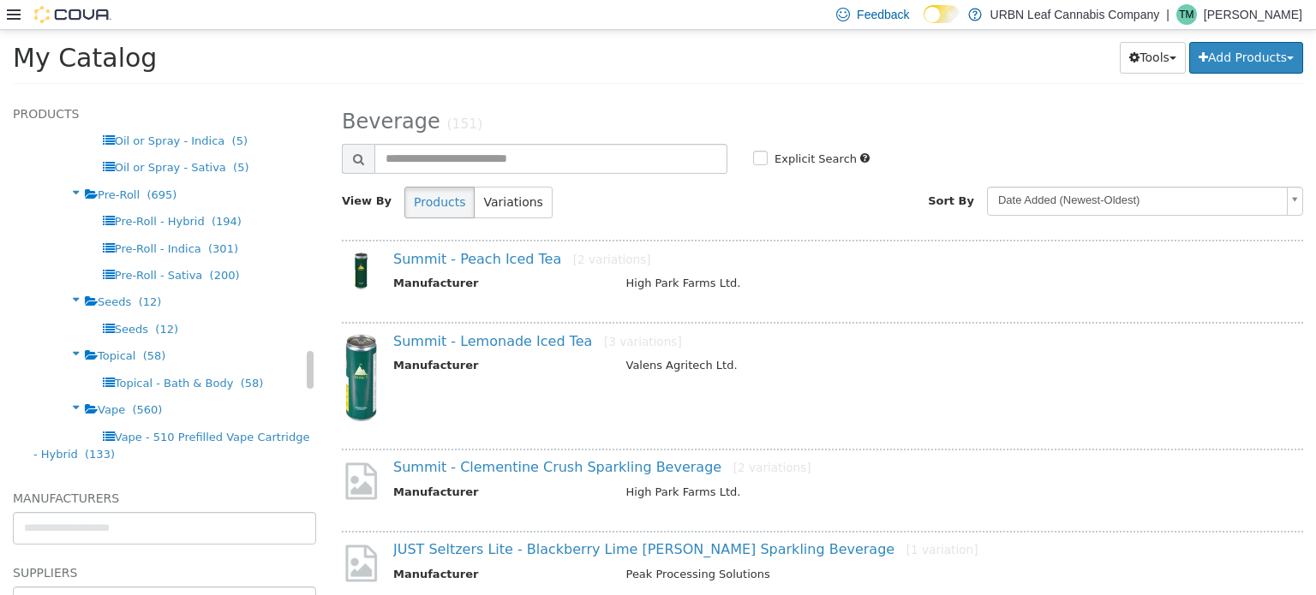
scroll to position [2025, 0]
